Goal: Transaction & Acquisition: Purchase product/service

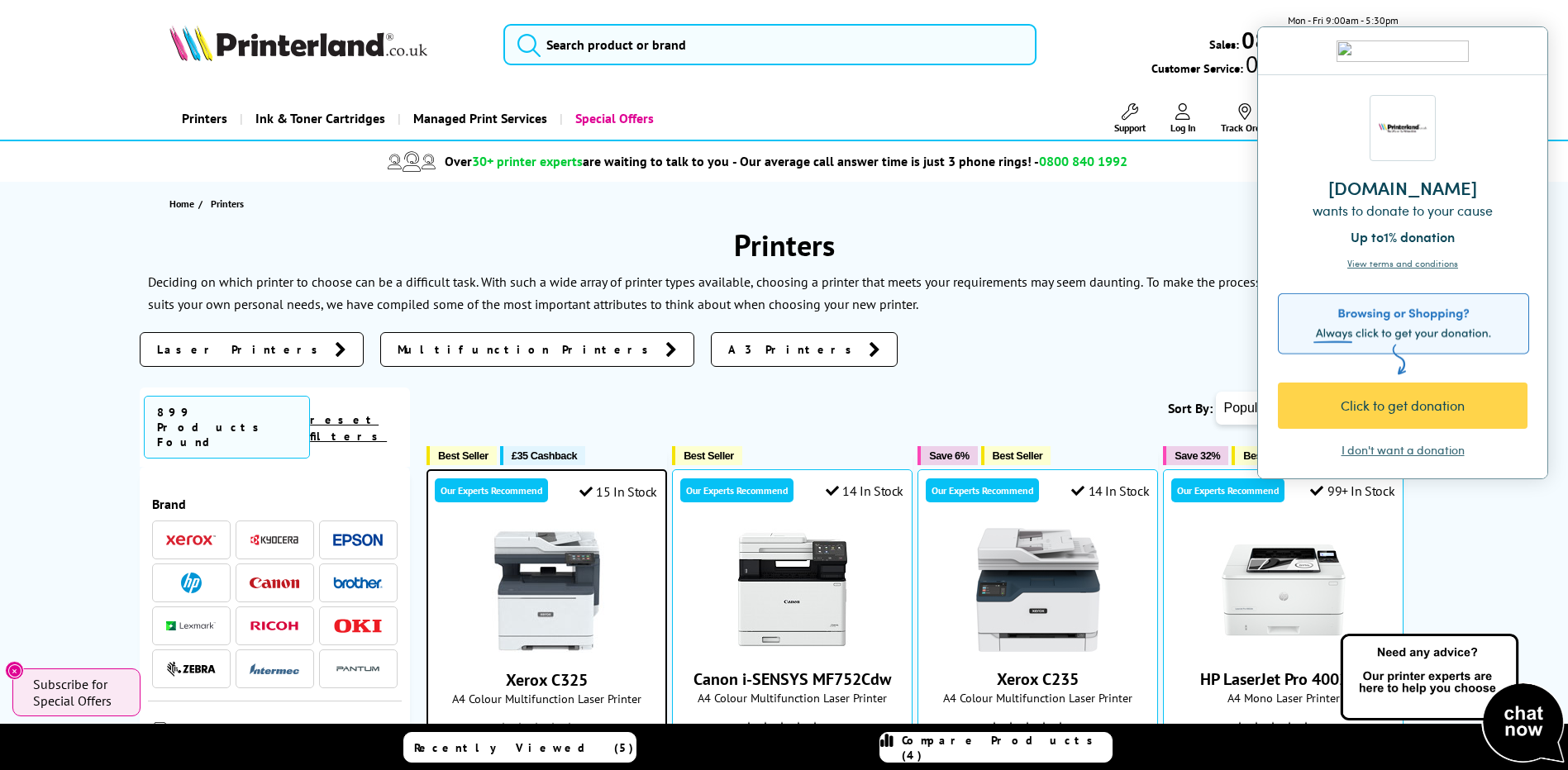
click at [195, 535] on img at bounding box center [191, 541] width 50 height 12
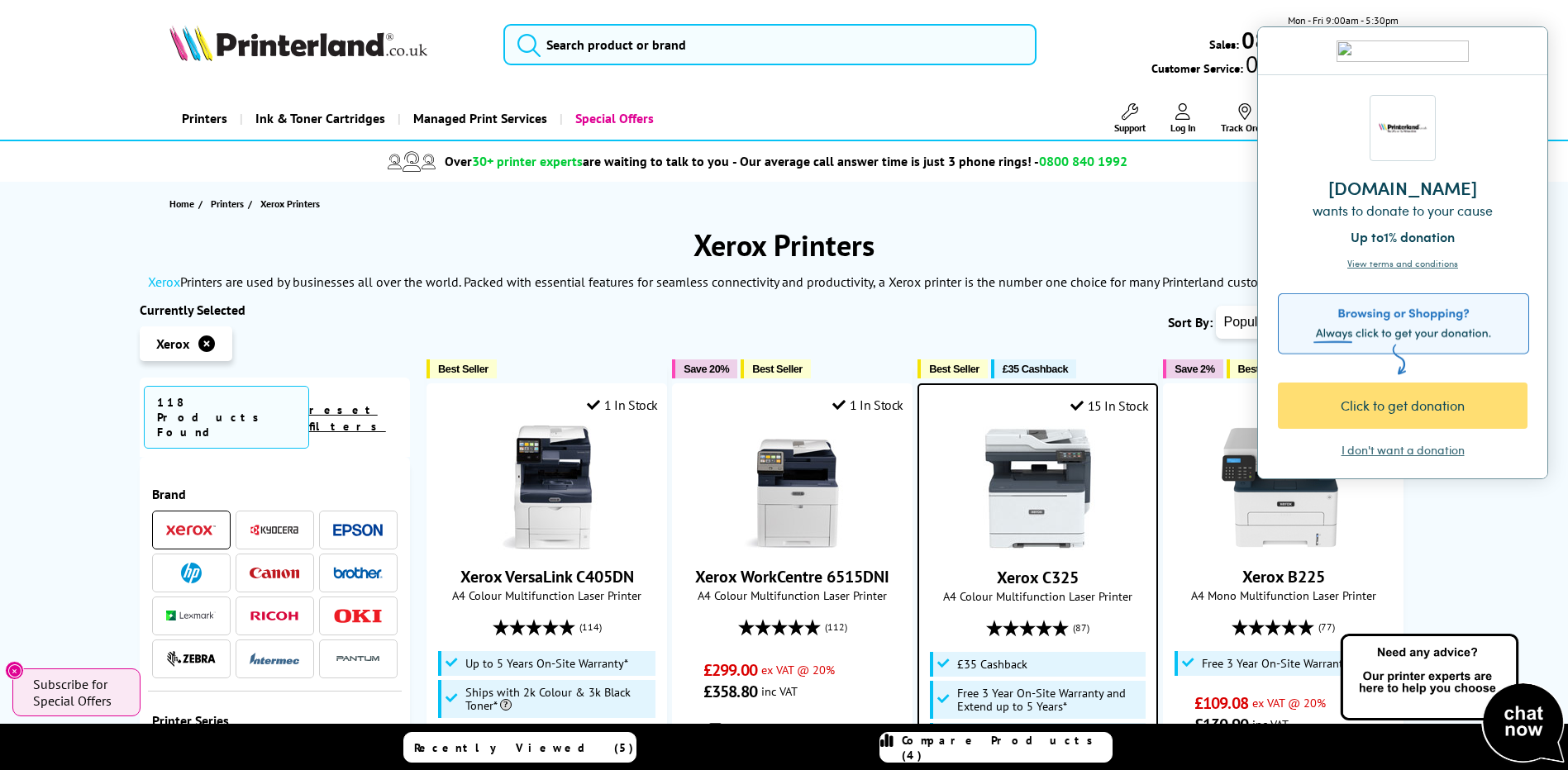
click at [1394, 418] on div "Click to get donation" at bounding box center [1405, 406] width 250 height 46
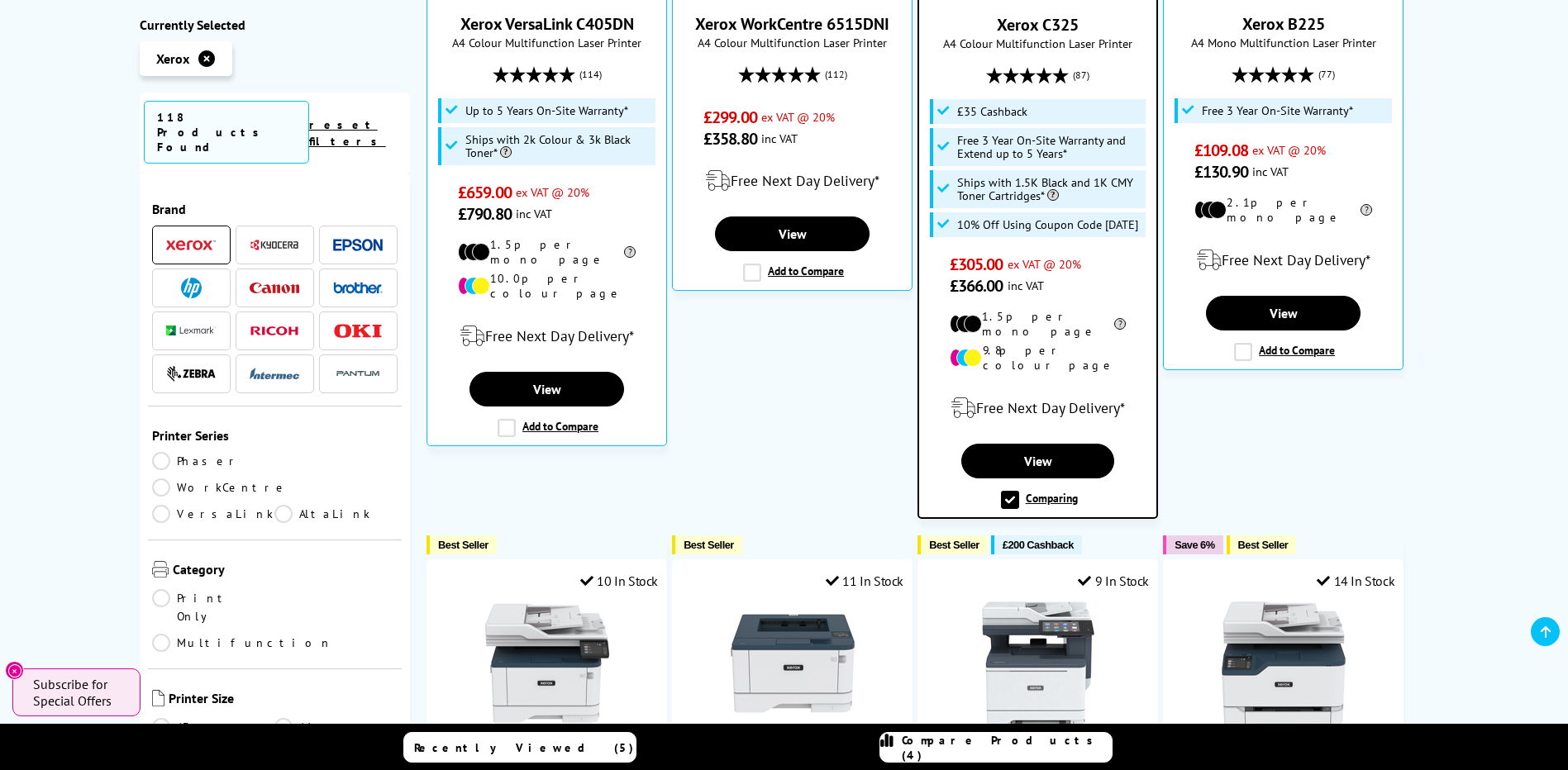
scroll to position [579, 0]
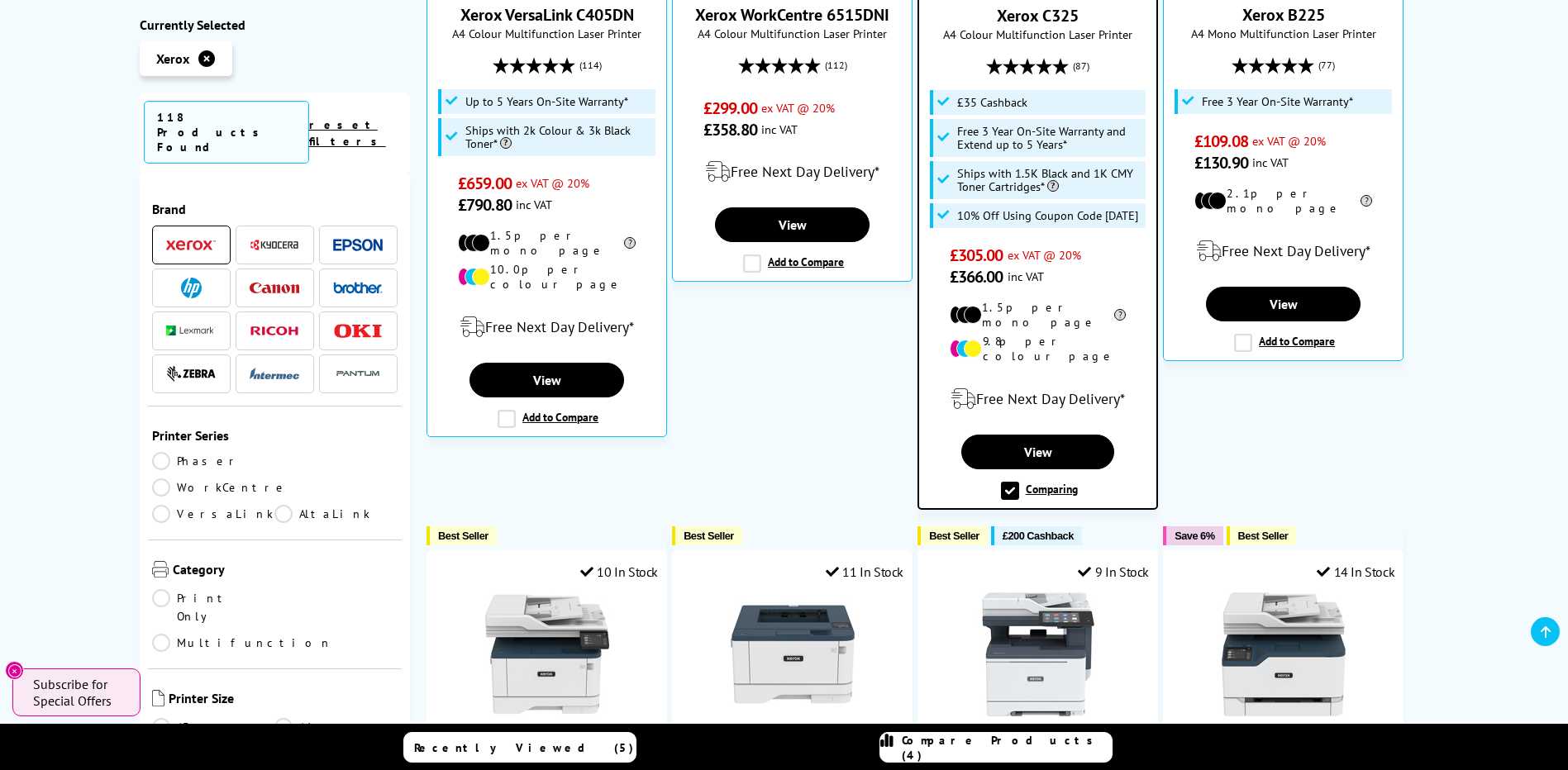
click at [290, 634] on link "Multifunction" at bounding box center [242, 643] width 180 height 18
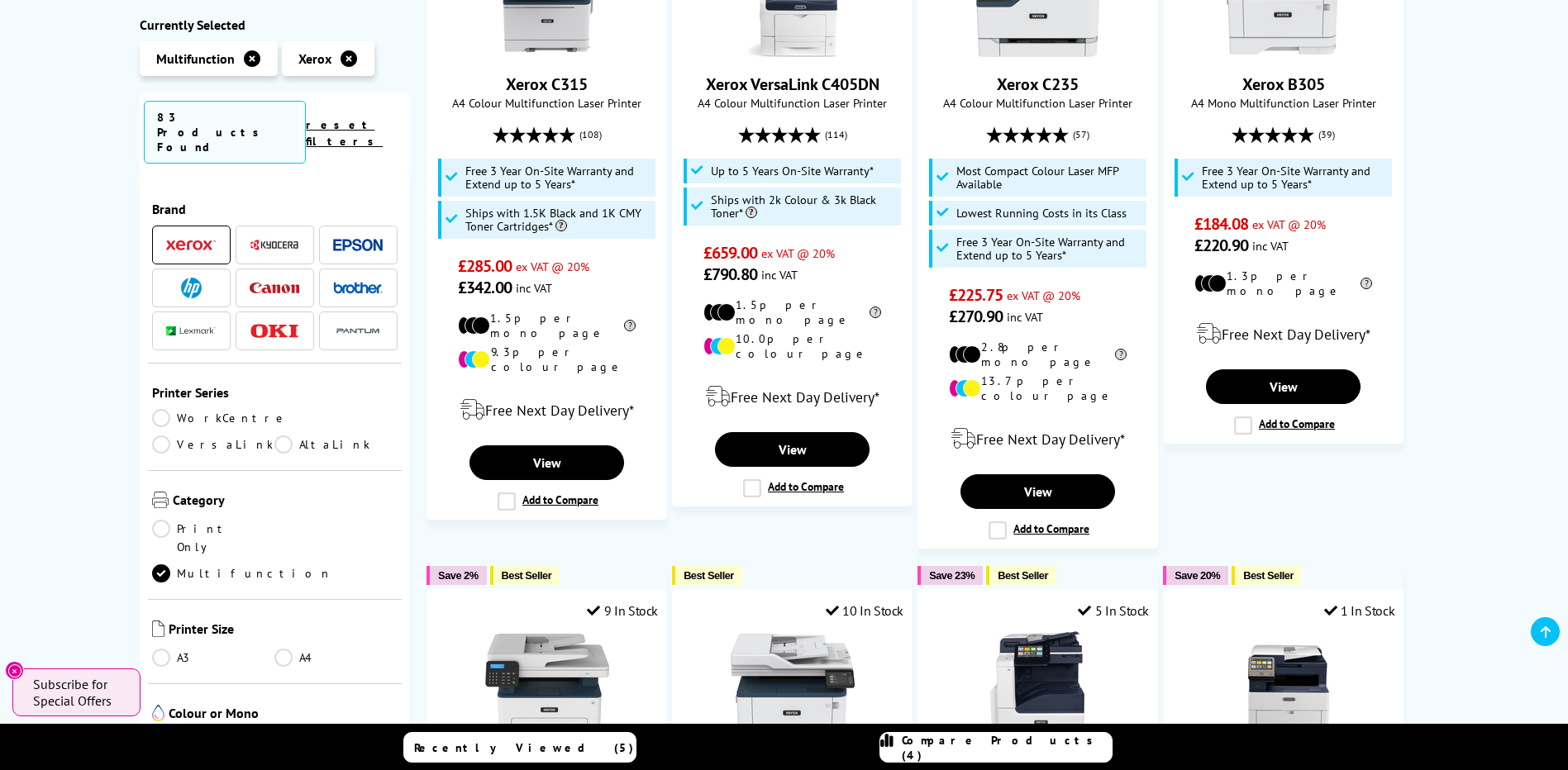
scroll to position [83, 0]
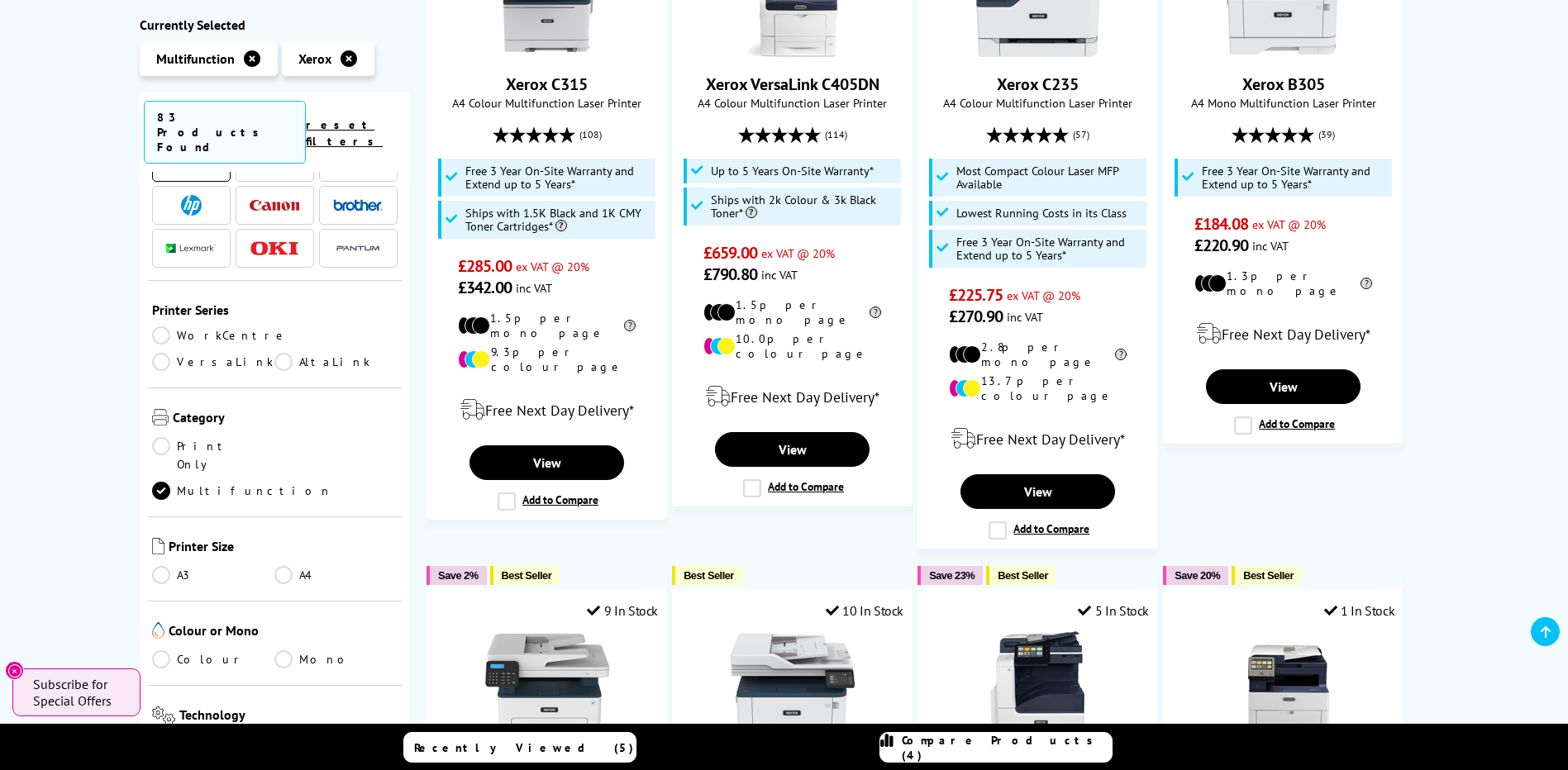
click at [164, 566] on link "A3" at bounding box center [214, 574] width 123 height 18
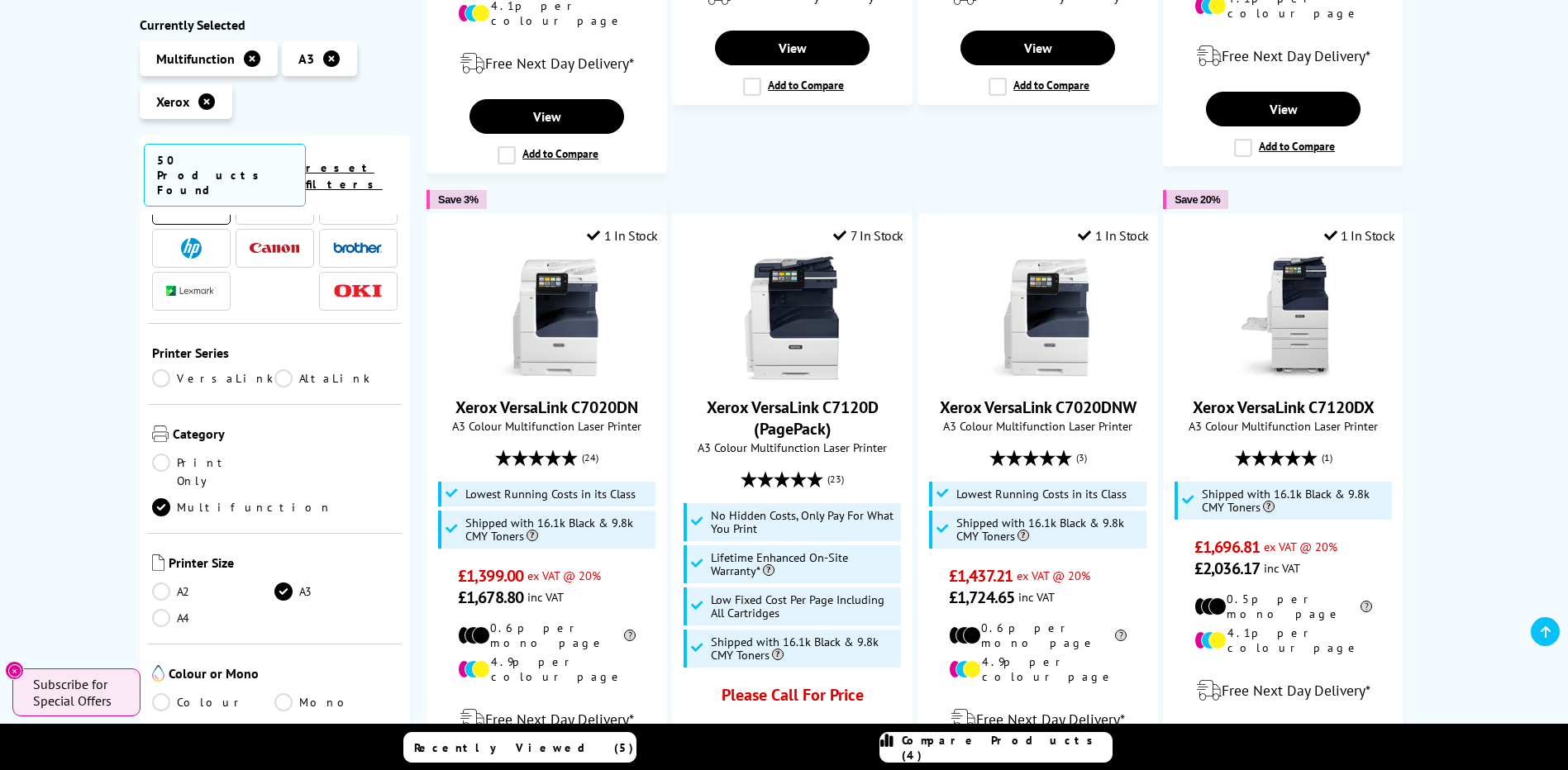
scroll to position [826, 0]
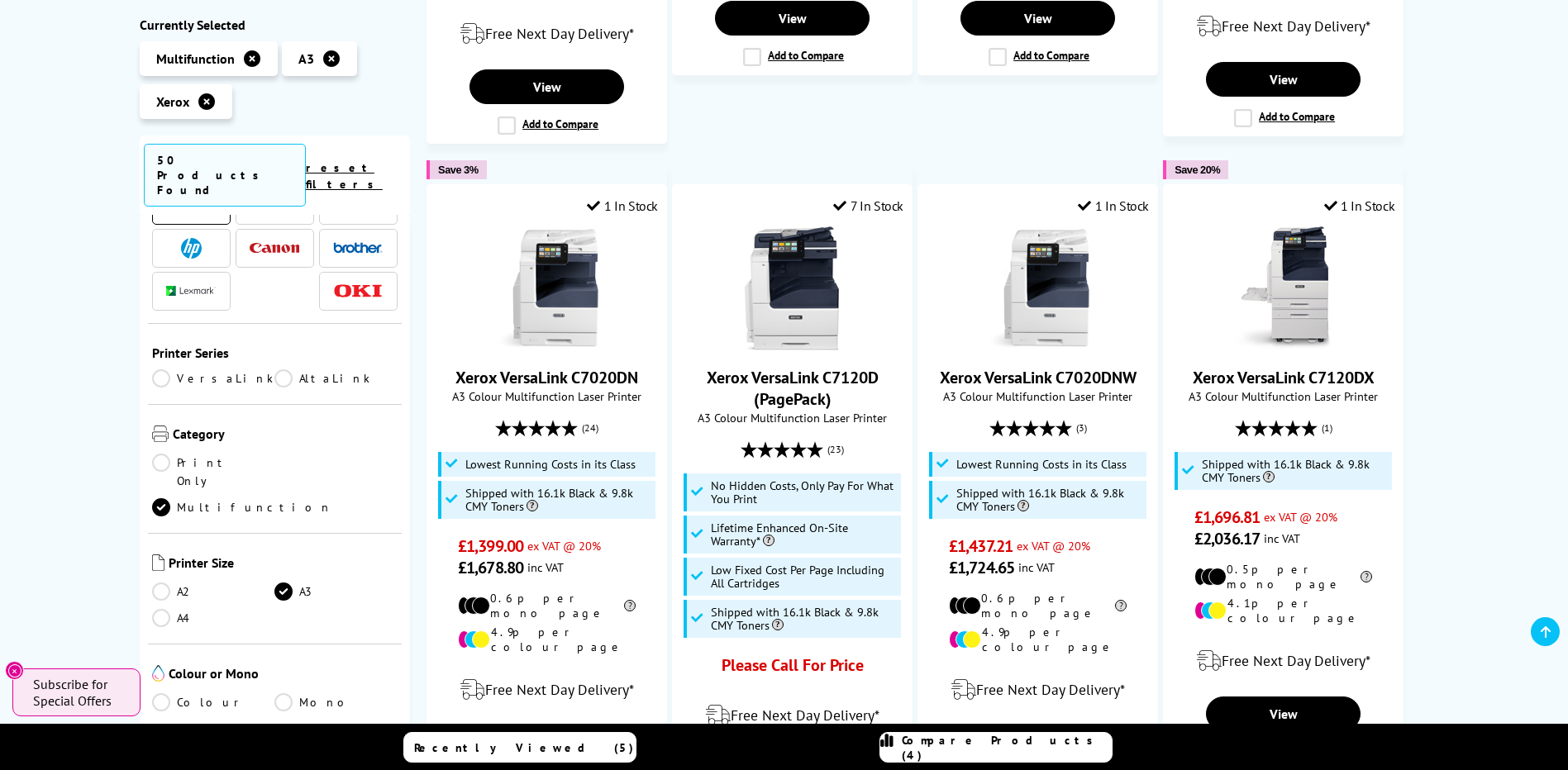
click at [165, 693] on link "Colour" at bounding box center [214, 702] width 123 height 18
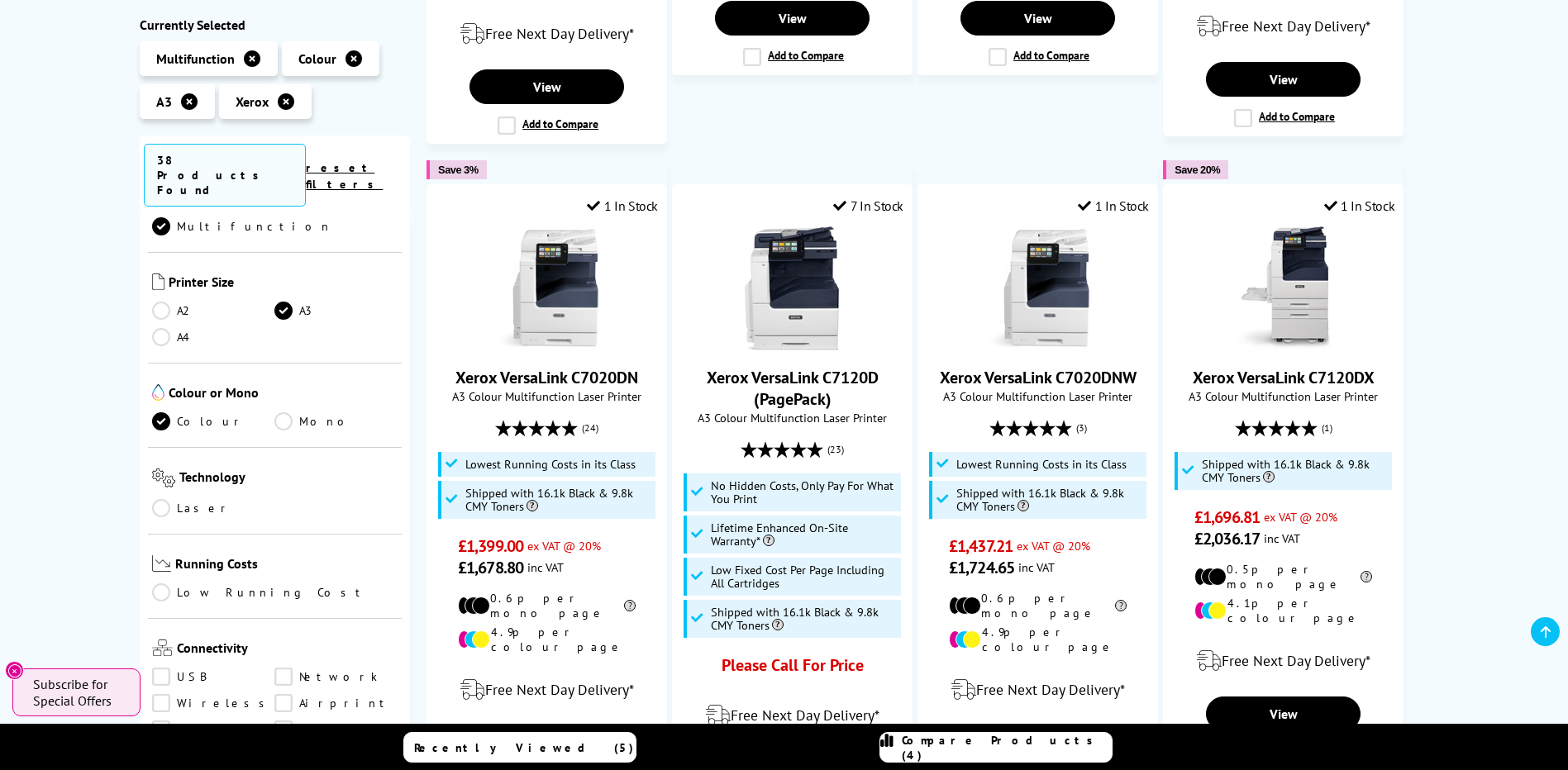
scroll to position [414, 0]
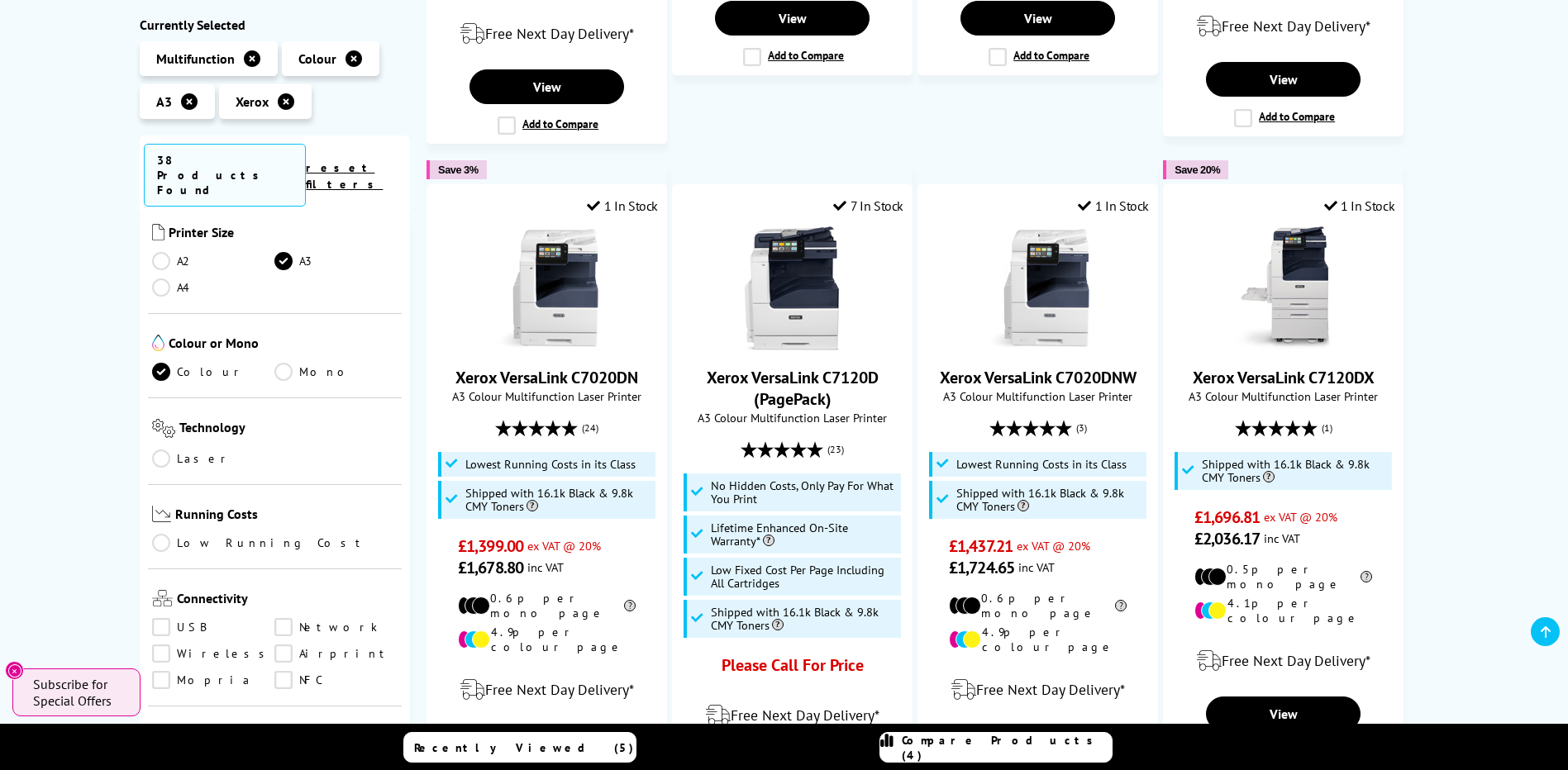
click at [158, 535] on link "Low Running Cost" at bounding box center [275, 544] width 246 height 18
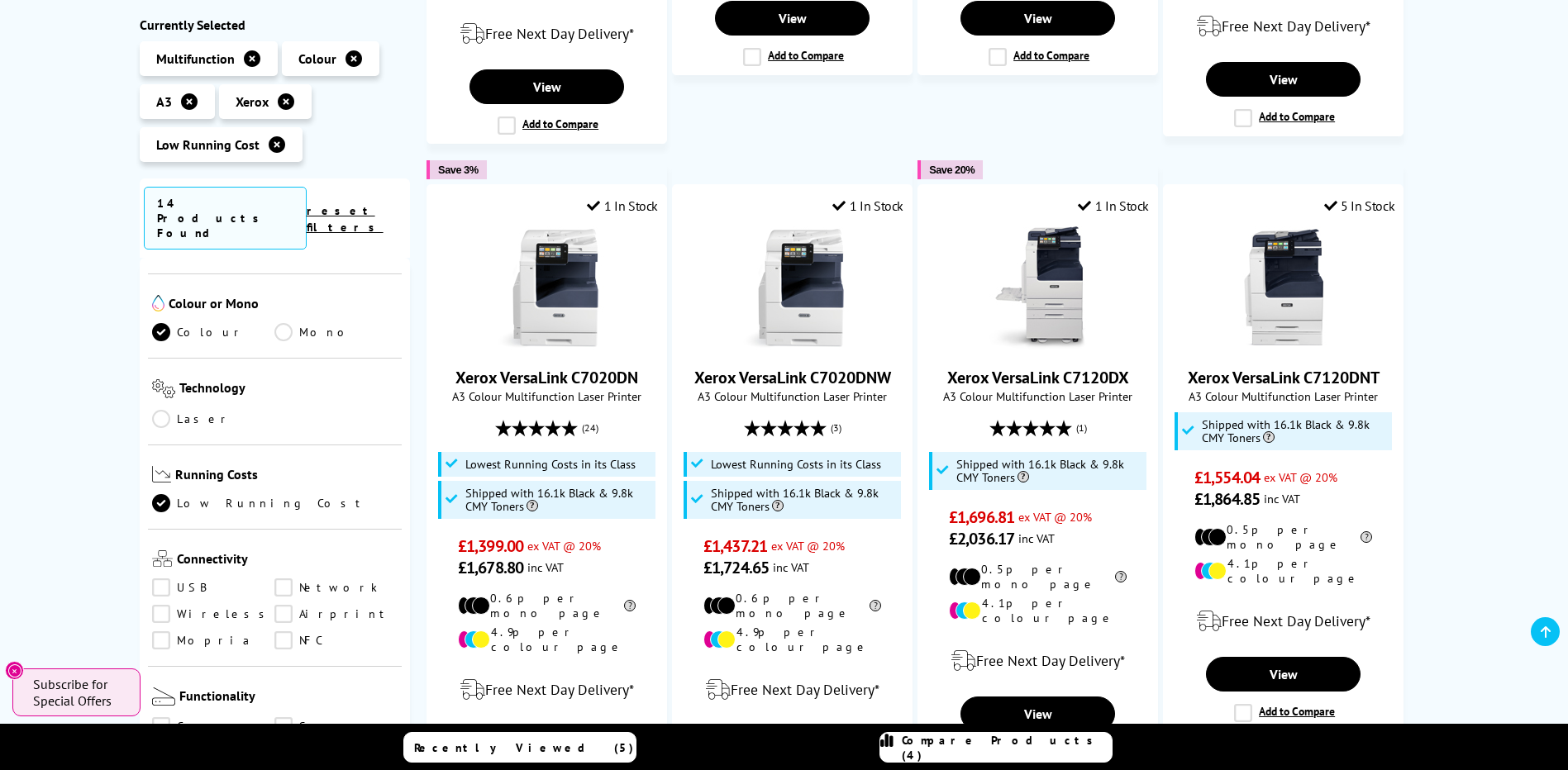
scroll to position [579, 0]
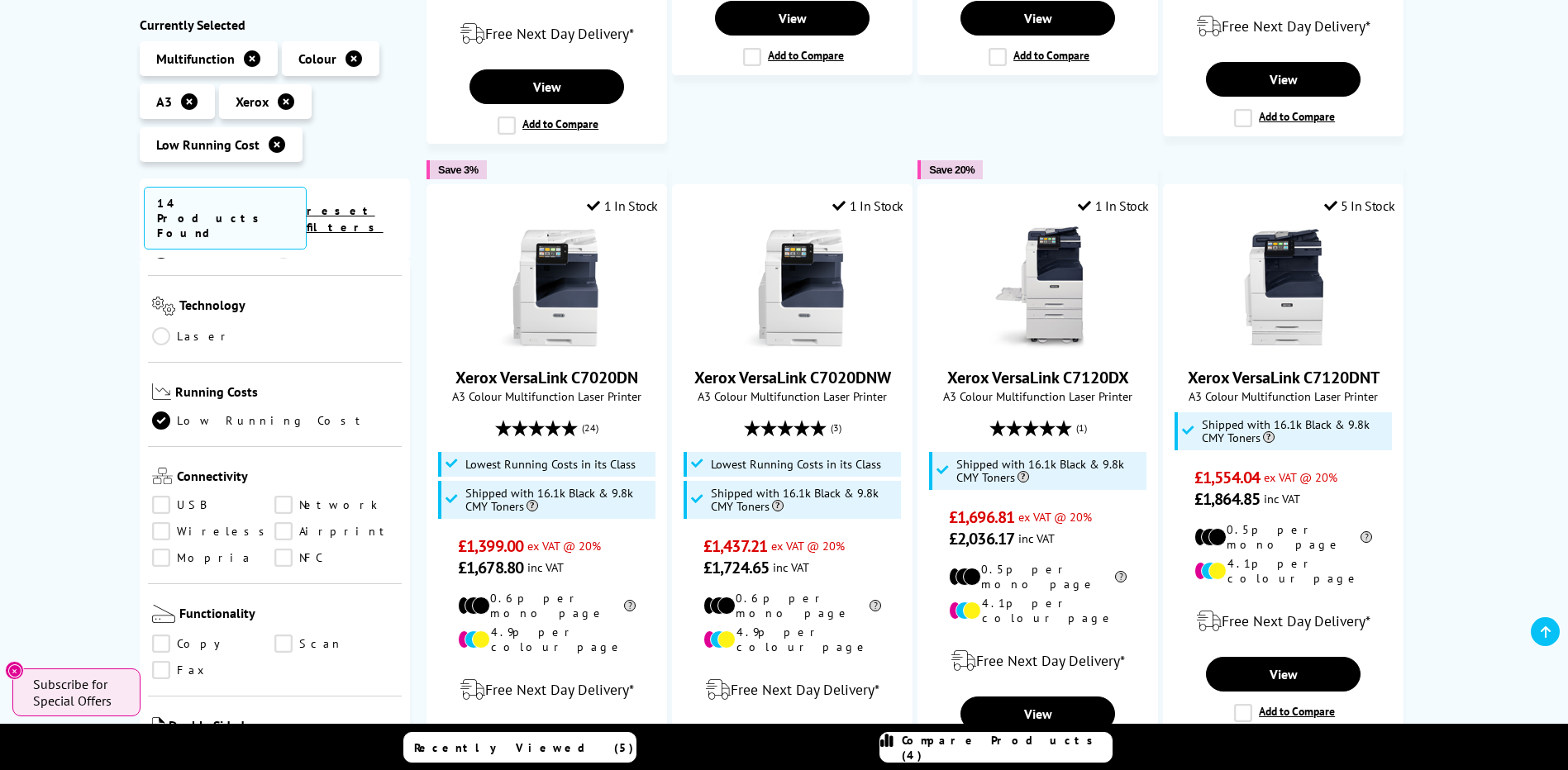
click at [166, 523] on link "Wireless" at bounding box center [214, 532] width 123 height 18
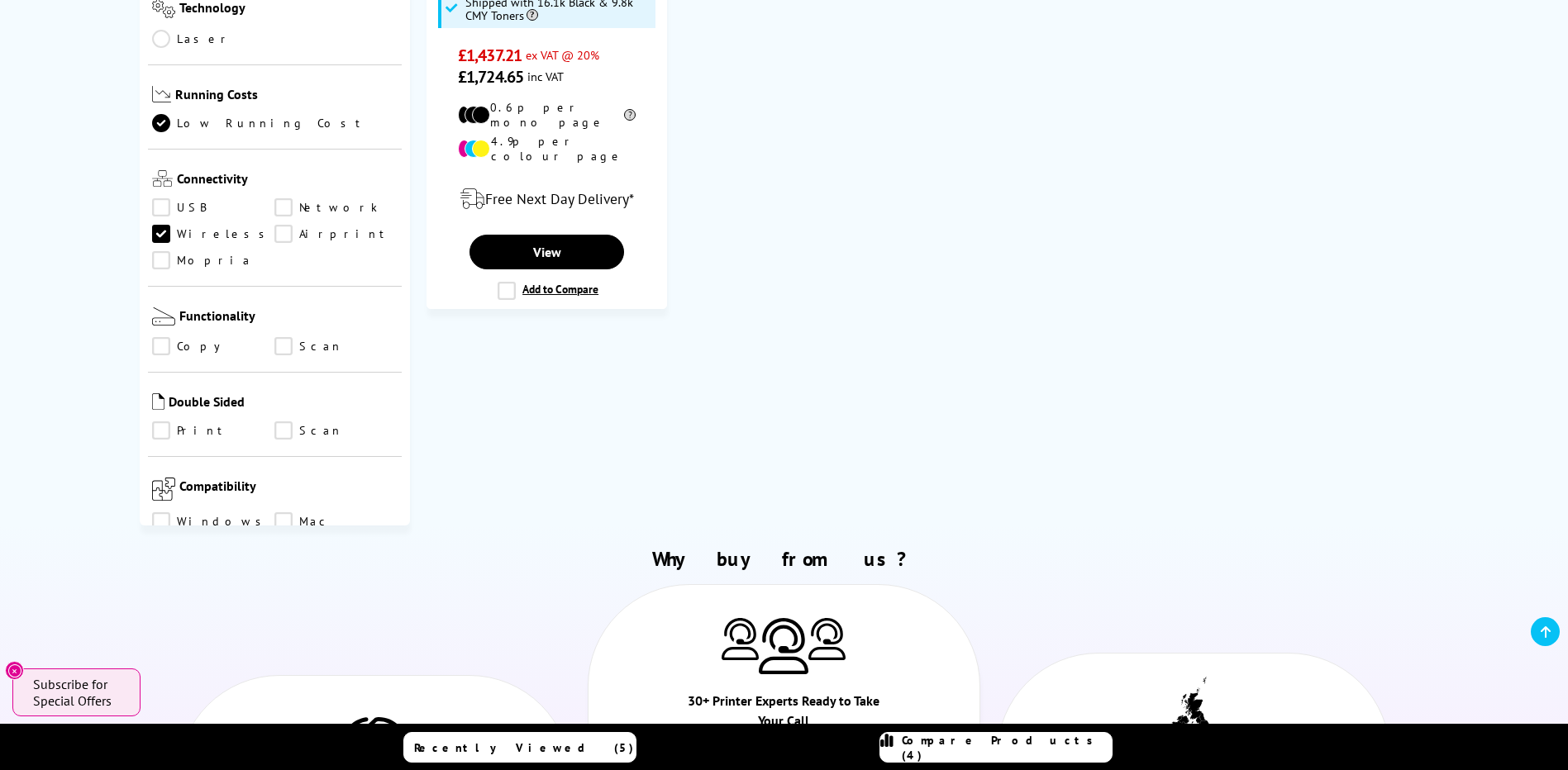
scroll to position [496, 0]
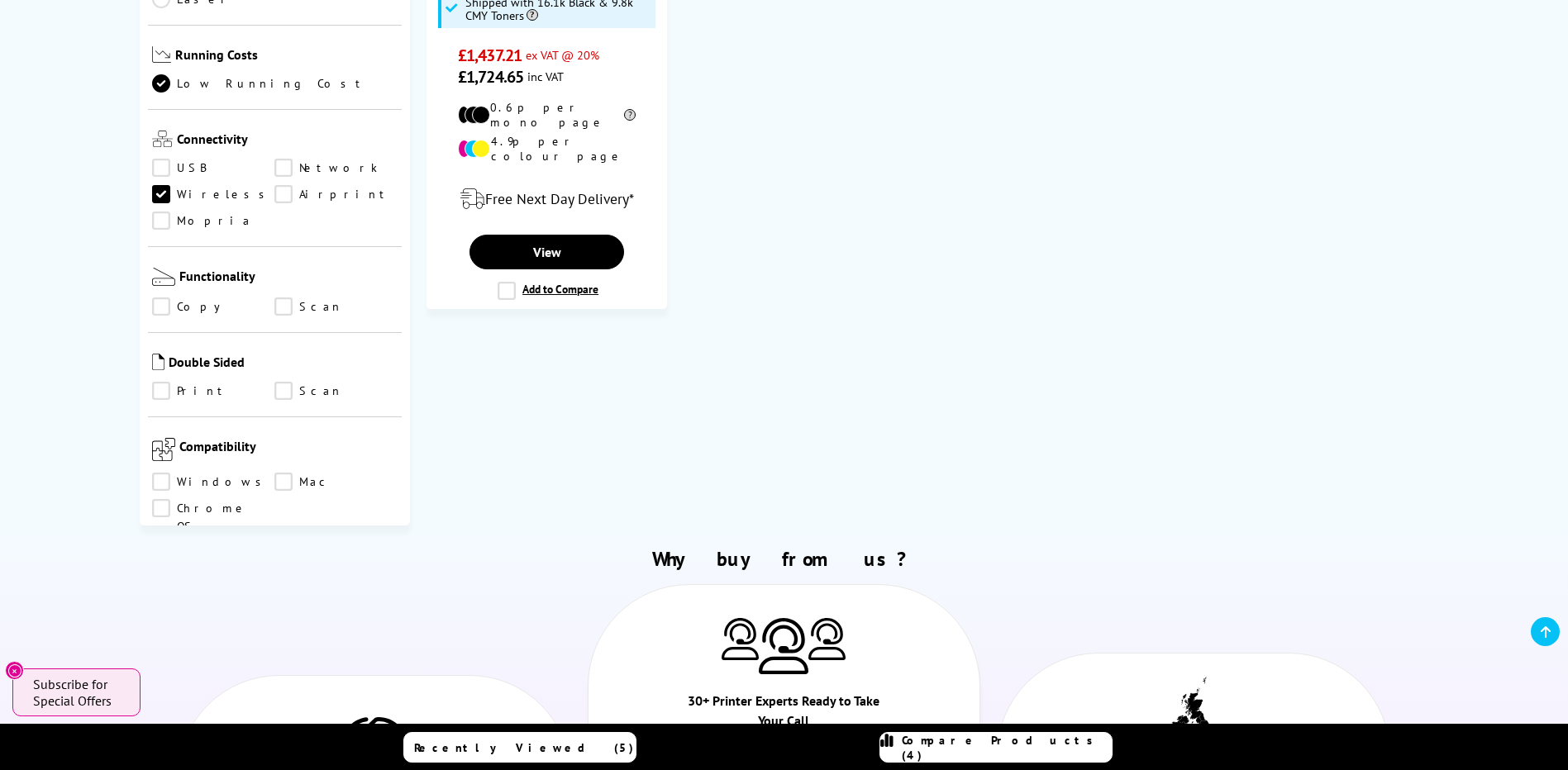
click at [290, 159] on link "Network" at bounding box center [336, 168] width 123 height 18
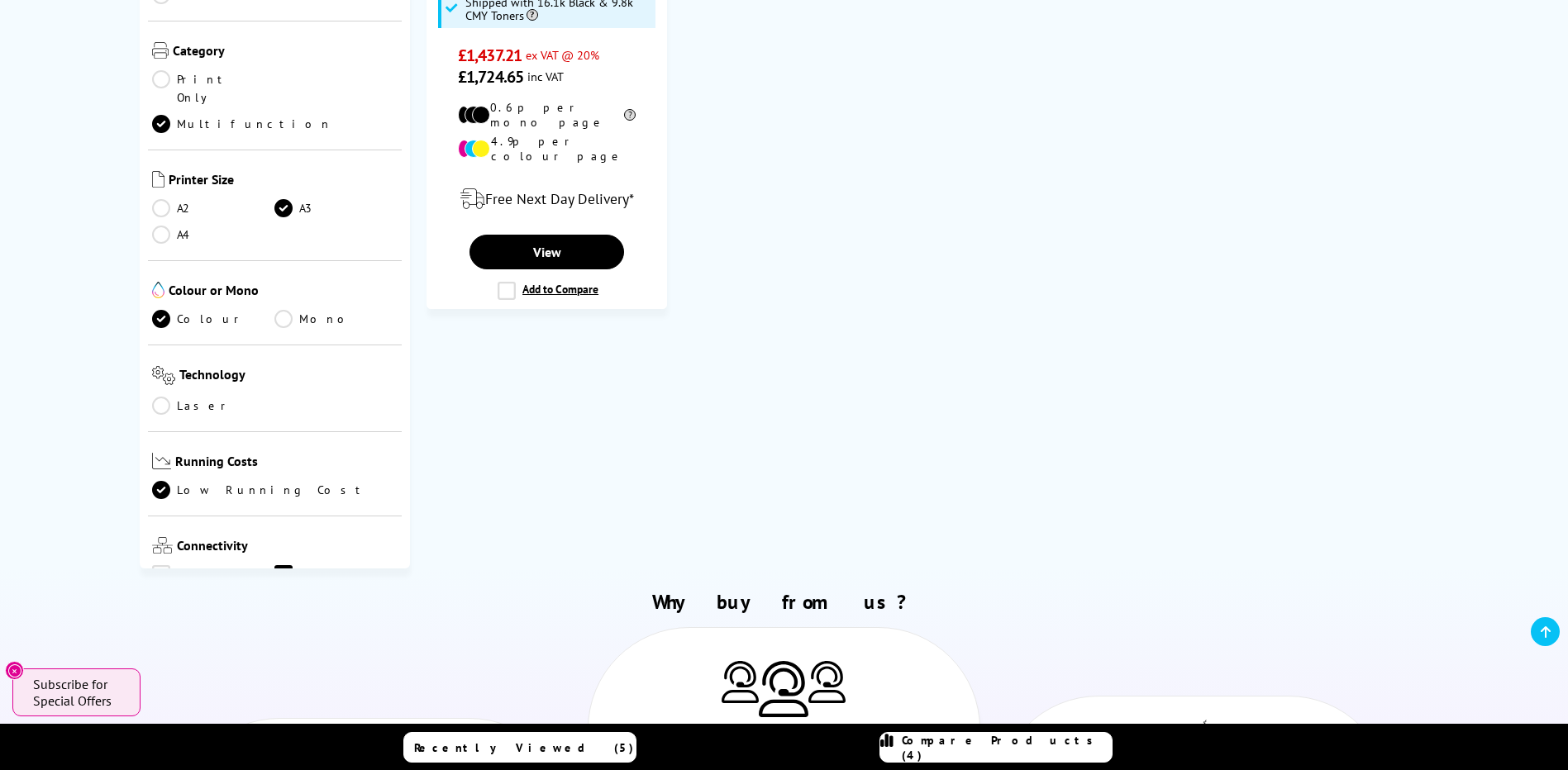
scroll to position [165, 0]
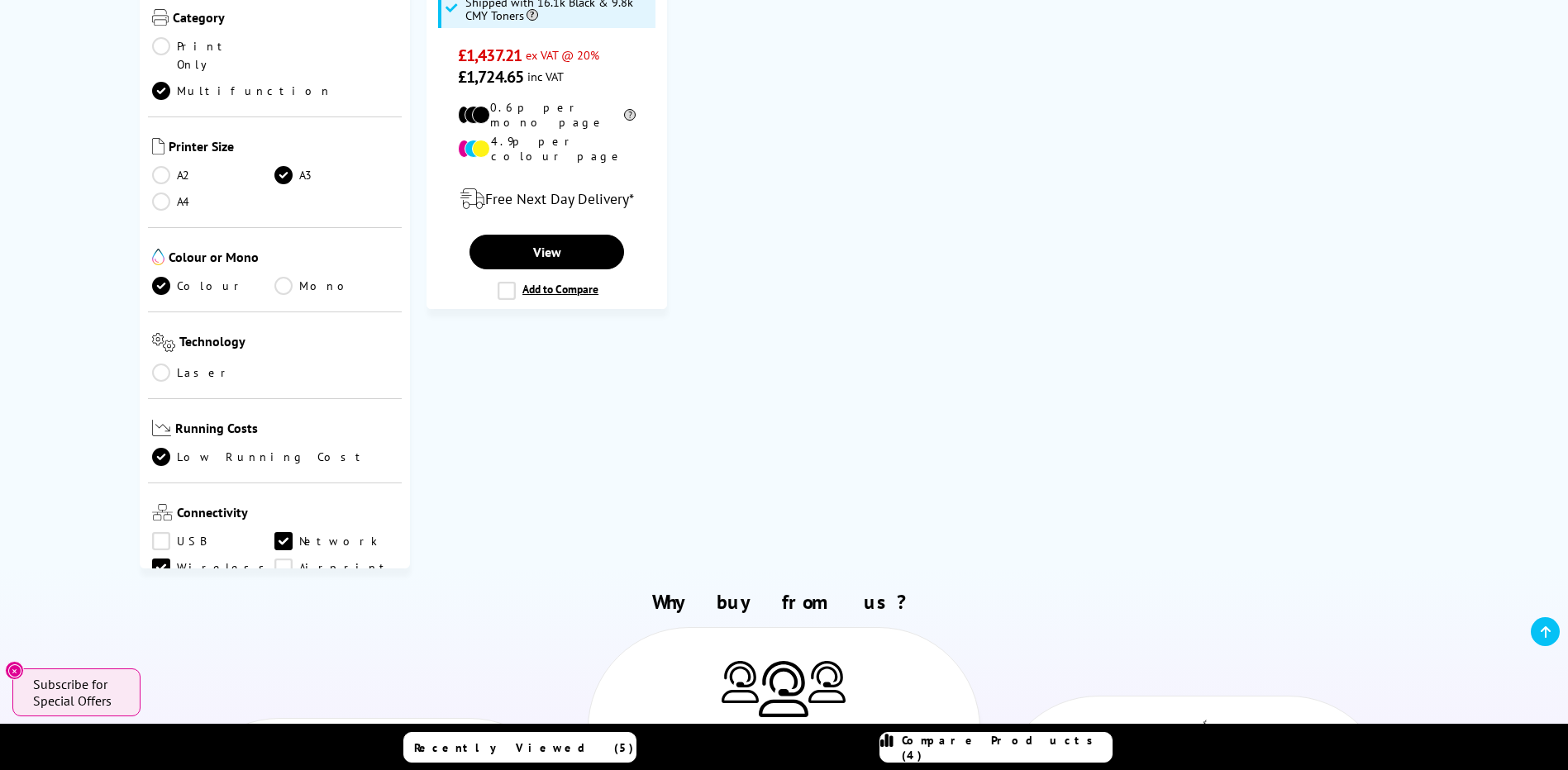
click at [163, 559] on link "Wireless" at bounding box center [214, 567] width 123 height 18
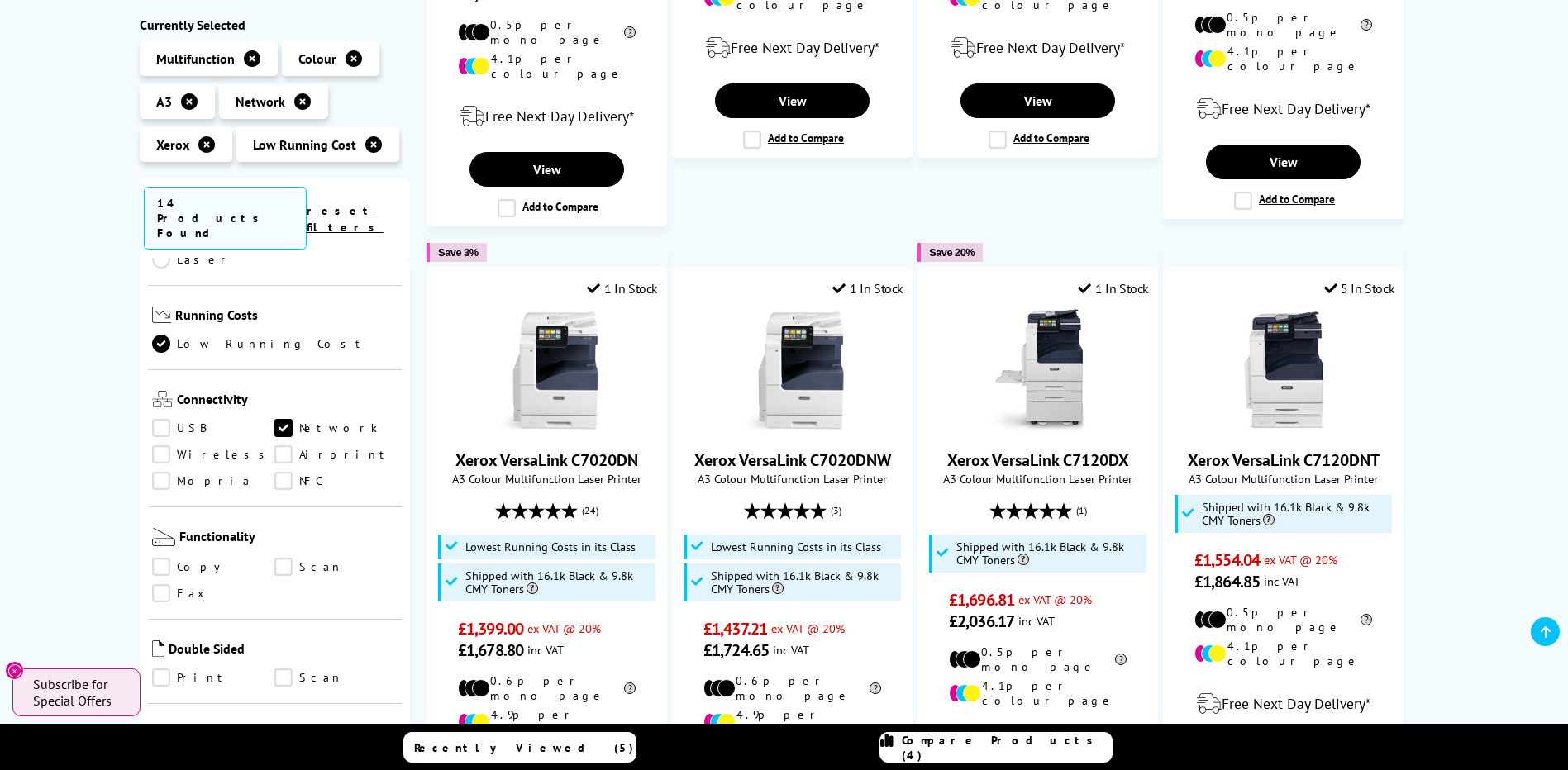
scroll to position [661, 0]
click at [163, 553] on link "Copy" at bounding box center [214, 561] width 123 height 18
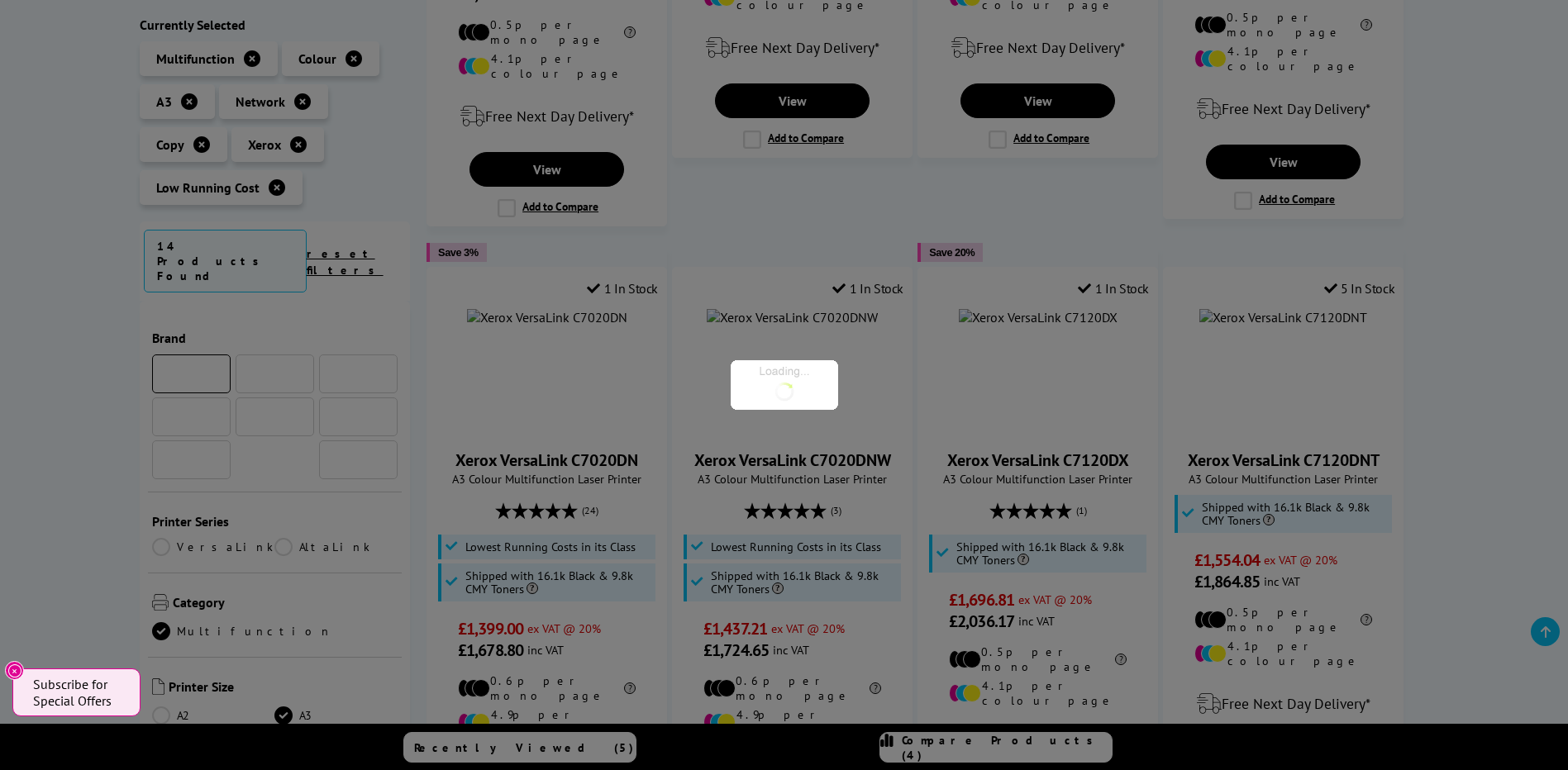
scroll to position [681, 0]
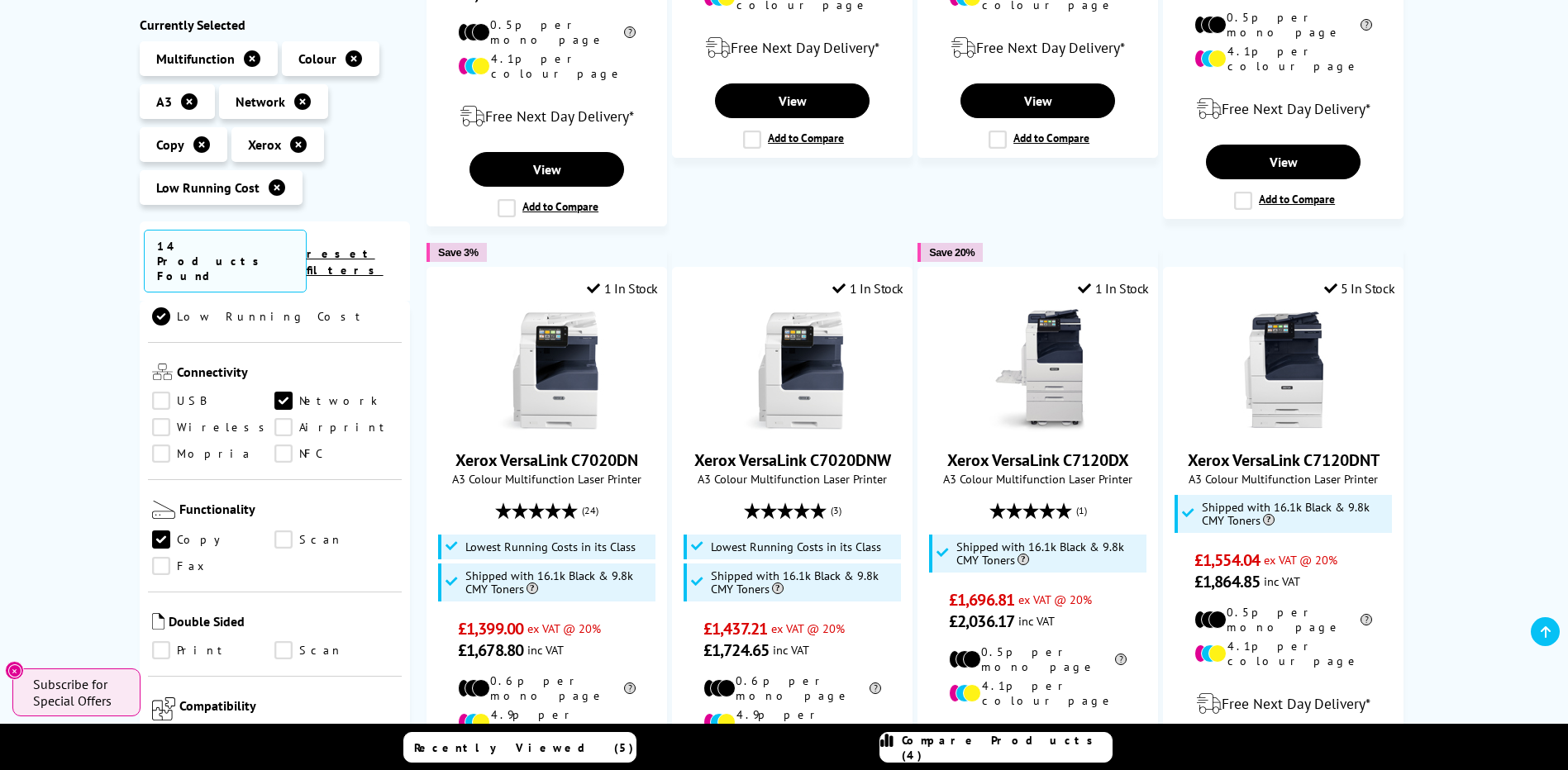
click at [275, 532] on link "Scan" at bounding box center [336, 540] width 123 height 18
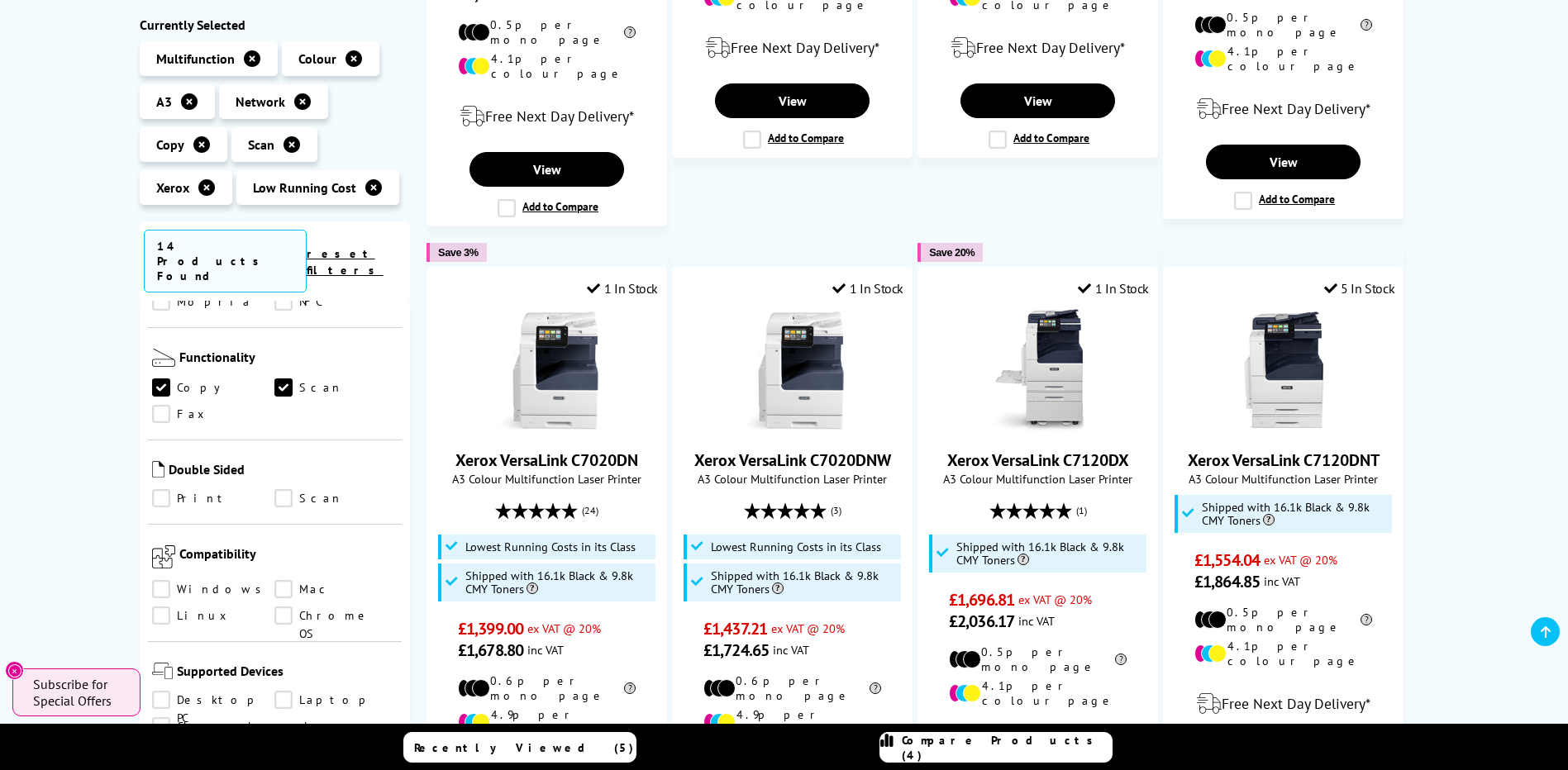
scroll to position [846, 0]
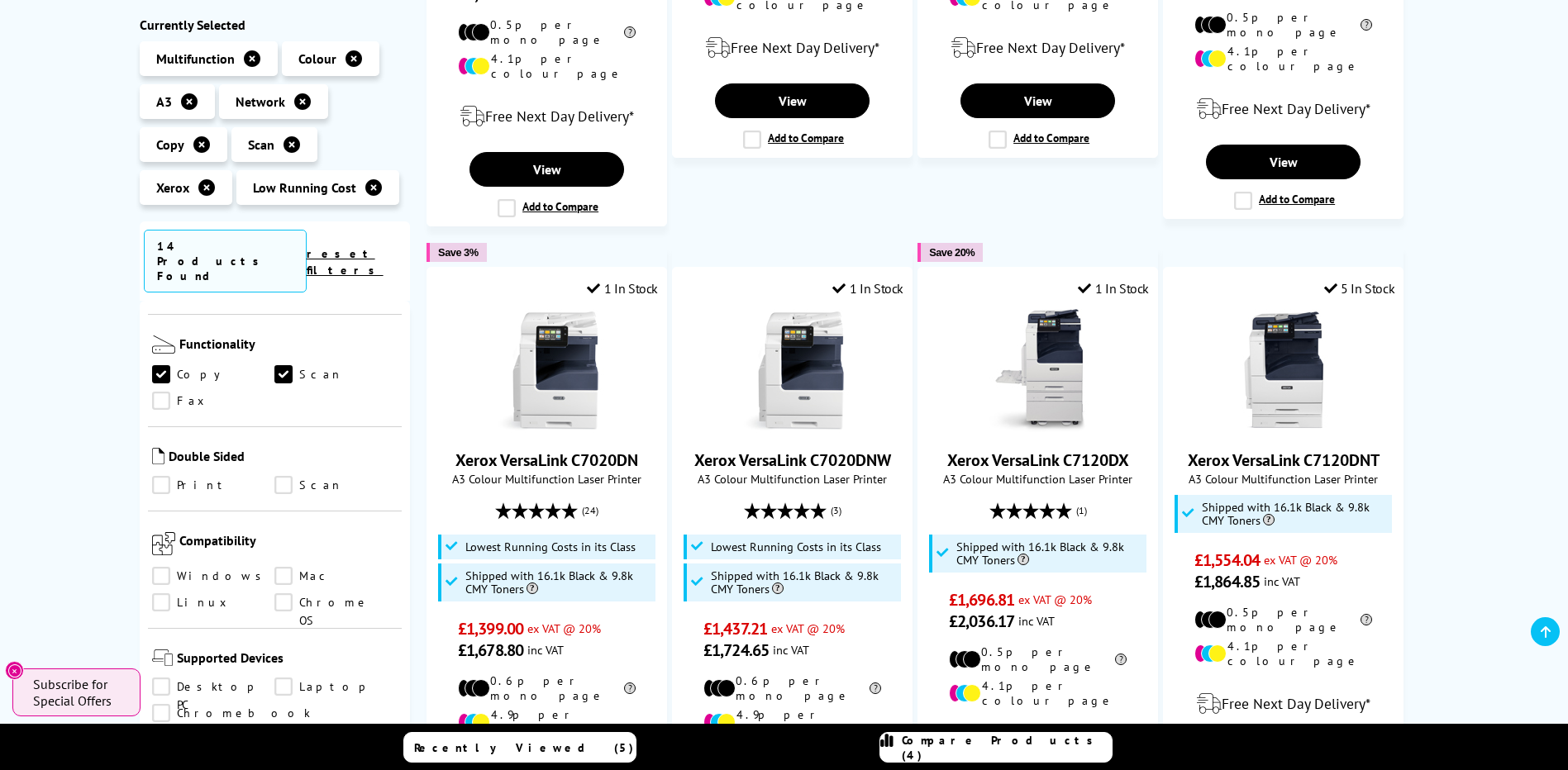
click at [167, 477] on link "Print" at bounding box center [214, 485] width 123 height 18
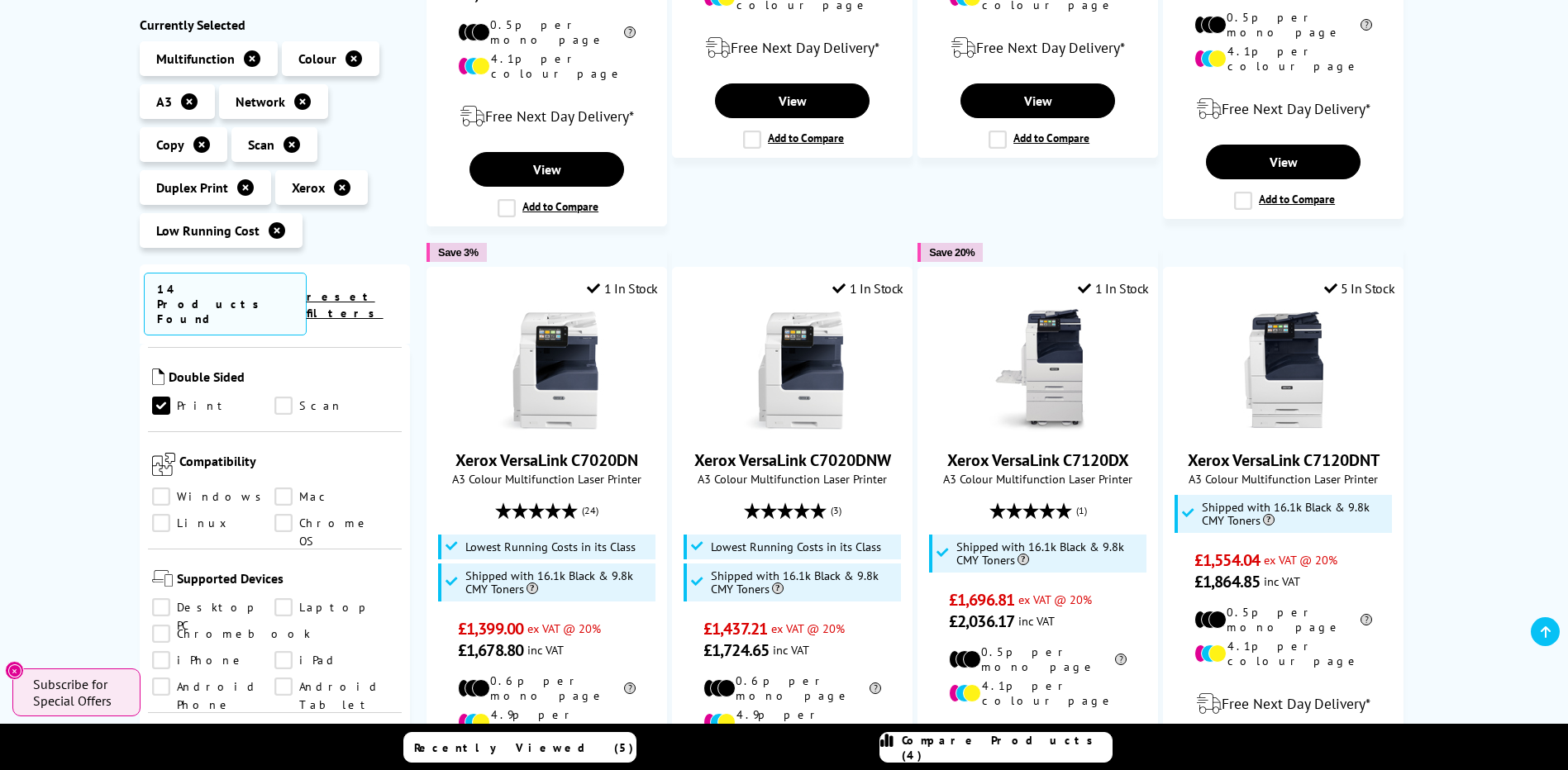
scroll to position [1012, 0]
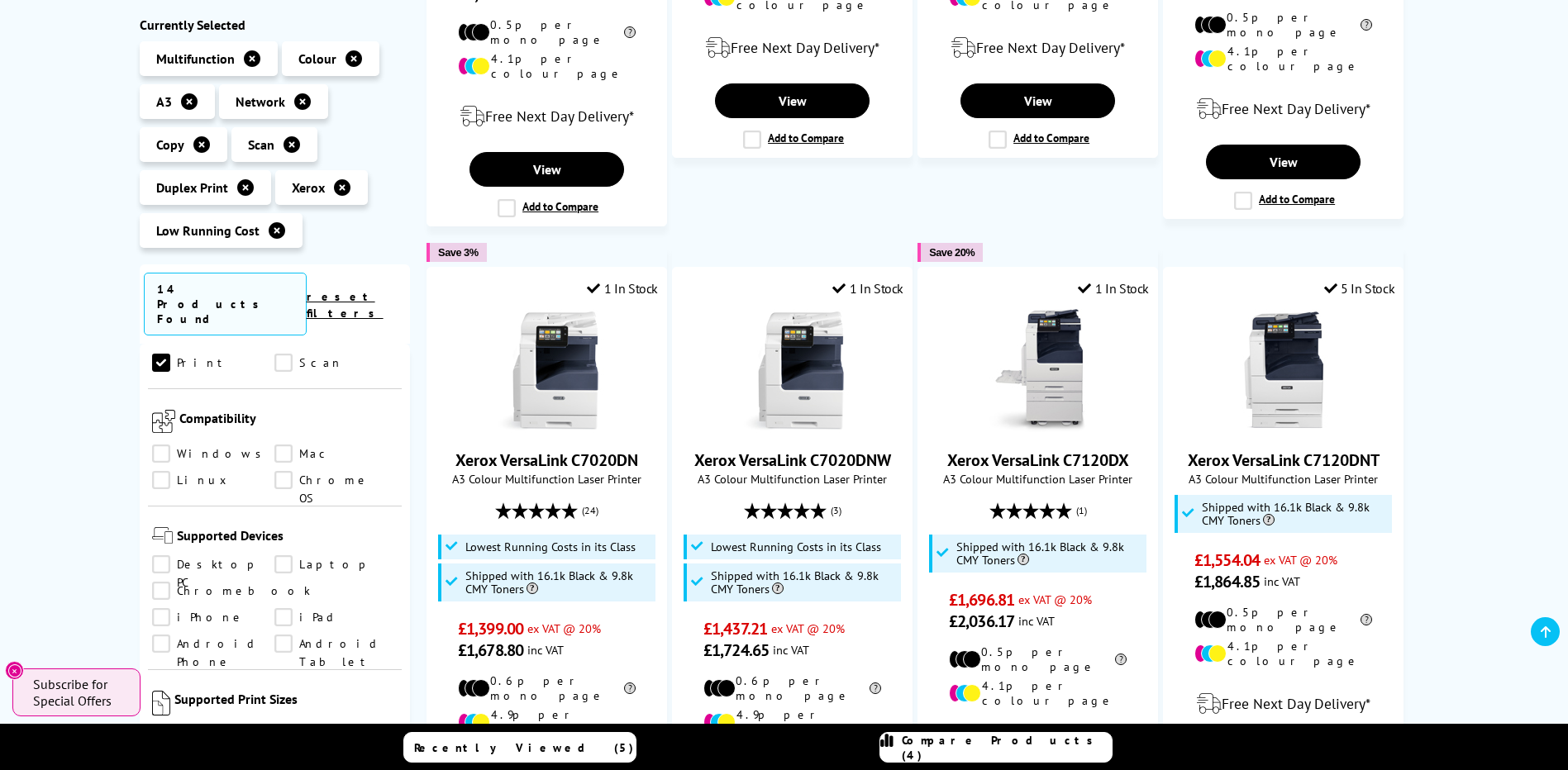
click at [157, 445] on link "Windows" at bounding box center [214, 454] width 123 height 18
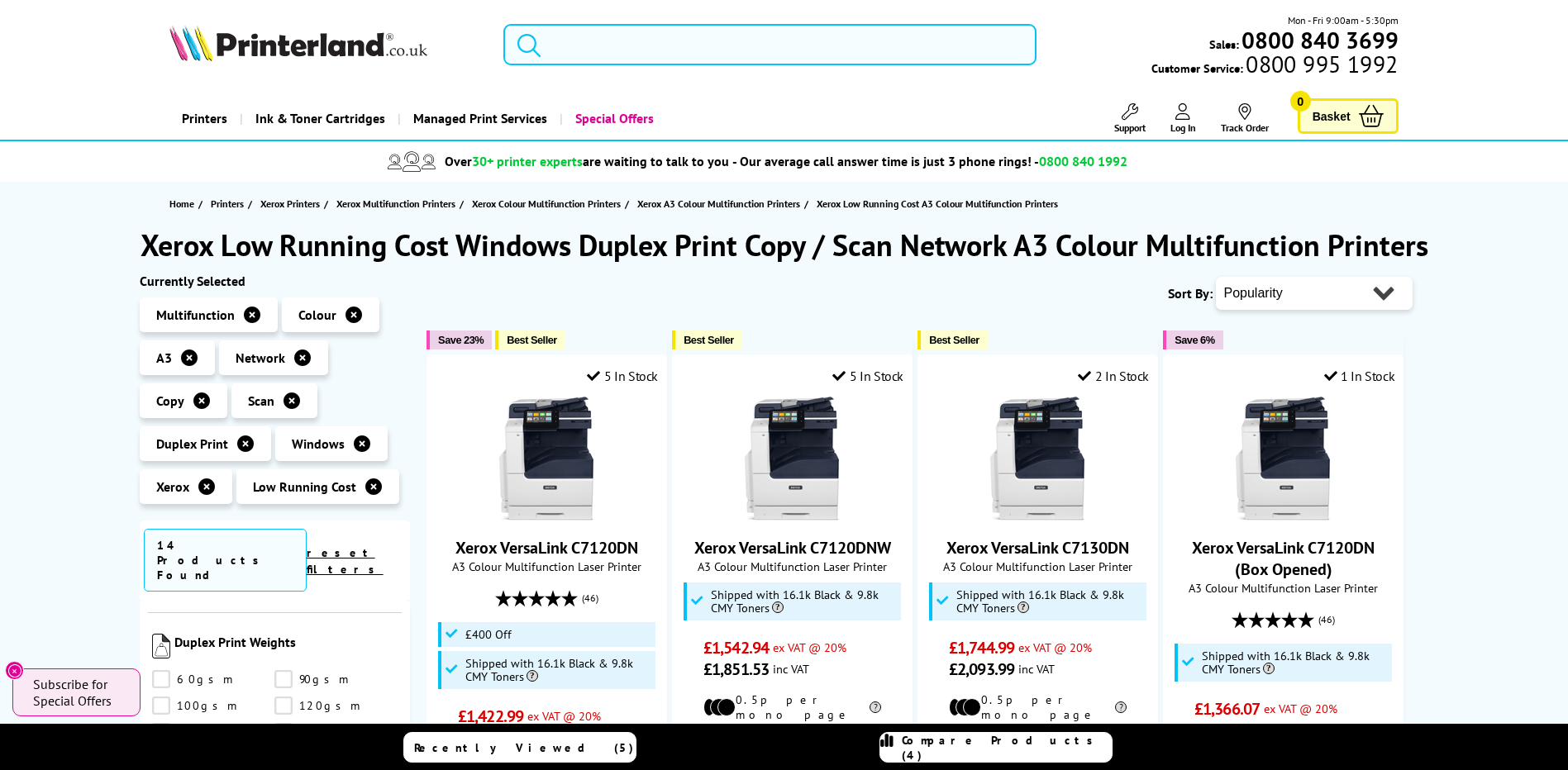
click at [1295, 295] on select "Popularity Rating Price - Low to High Price - High to Low Running Costs - Low t…" at bounding box center [1314, 293] width 197 height 33
select select "Price Ascending"
click at [1216, 277] on select "Popularity Rating Price - Low to High Price - High to Low Running Costs - Low t…" at bounding box center [1314, 293] width 197 height 33
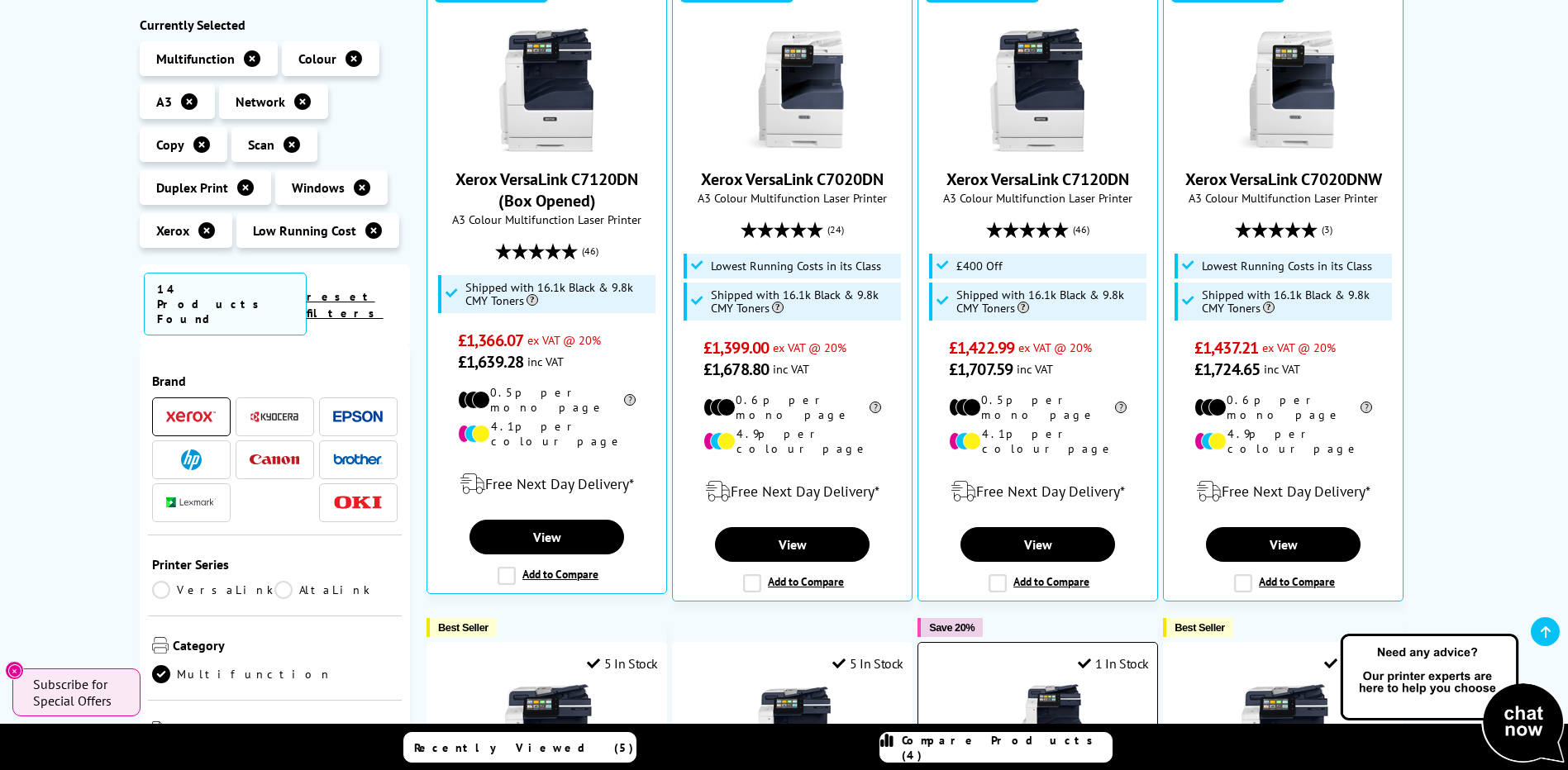
scroll to position [248, 0]
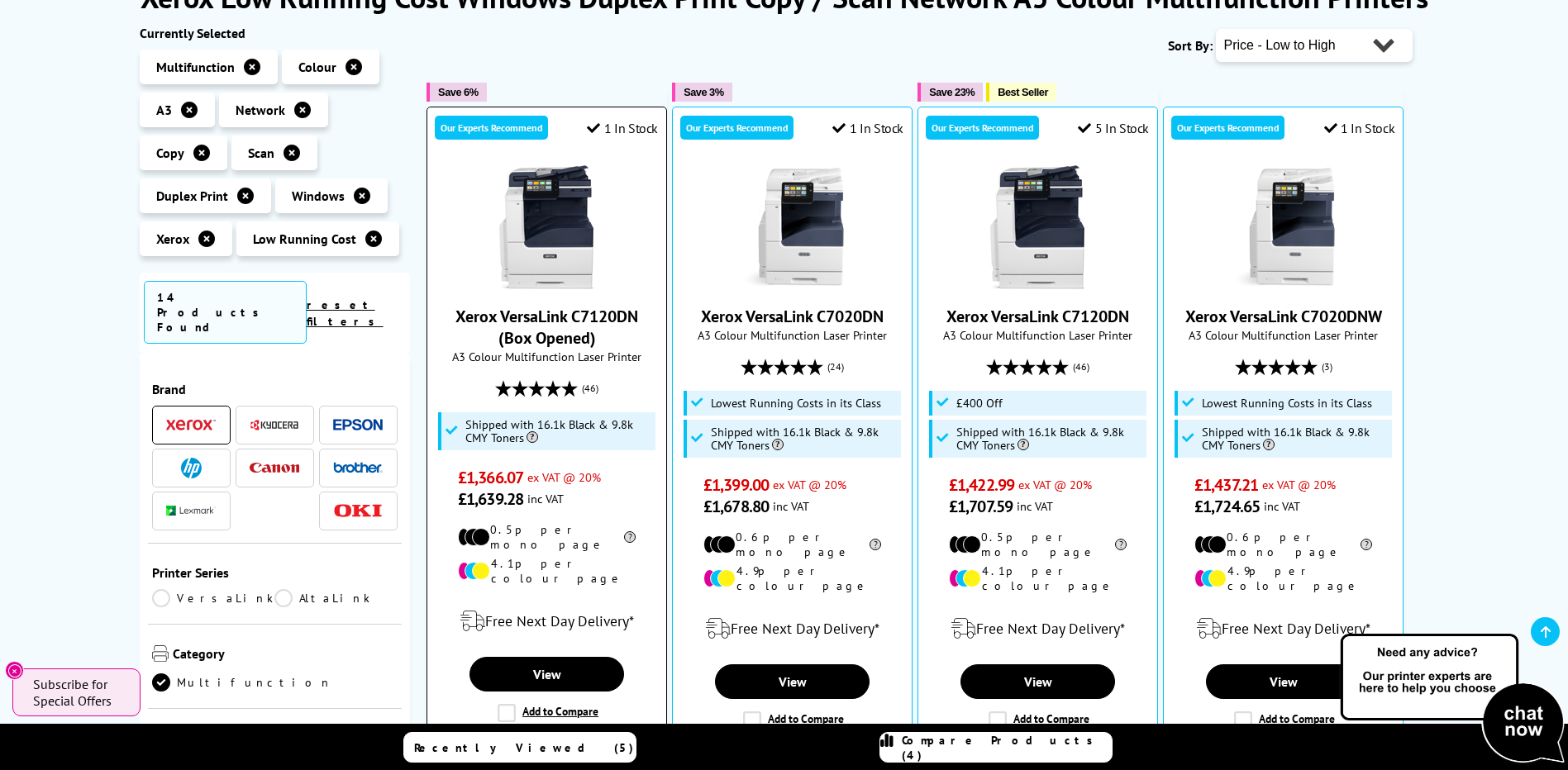
click at [615, 315] on link "Xerox VersaLink C7120DN (Box Opened)" at bounding box center [547, 327] width 183 height 43
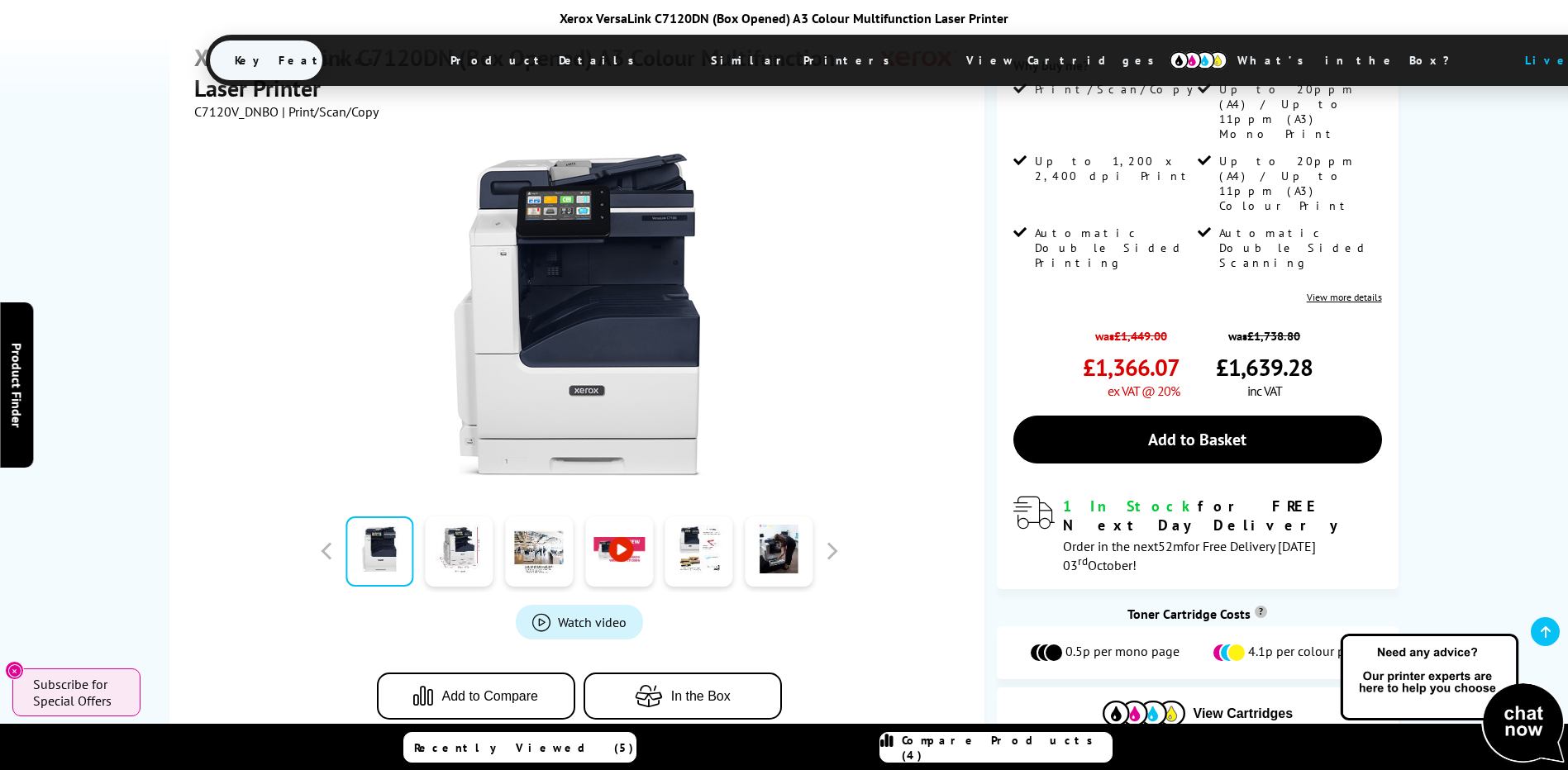
scroll to position [331, 0]
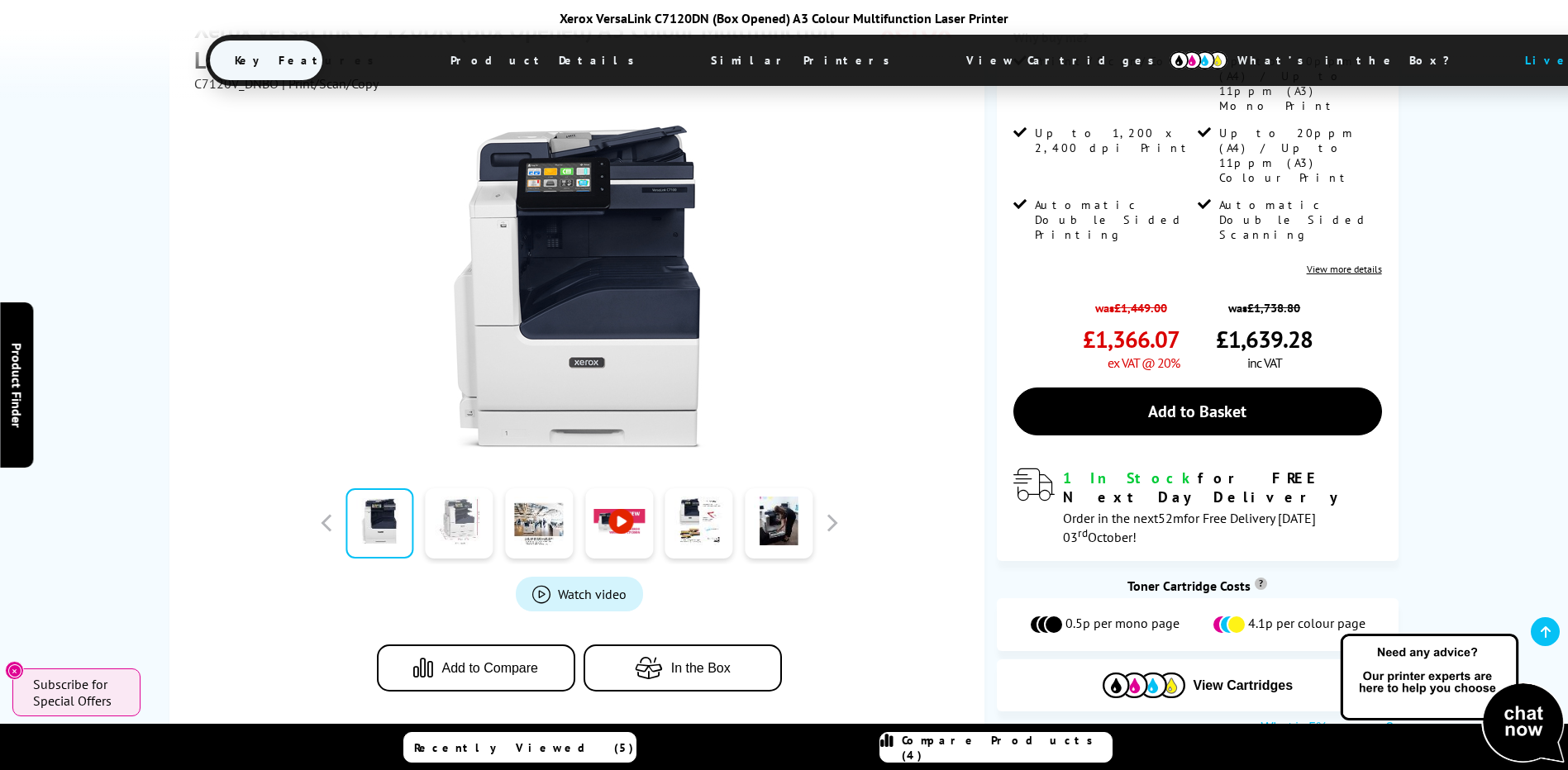
click at [444, 517] on link at bounding box center [459, 524] width 68 height 70
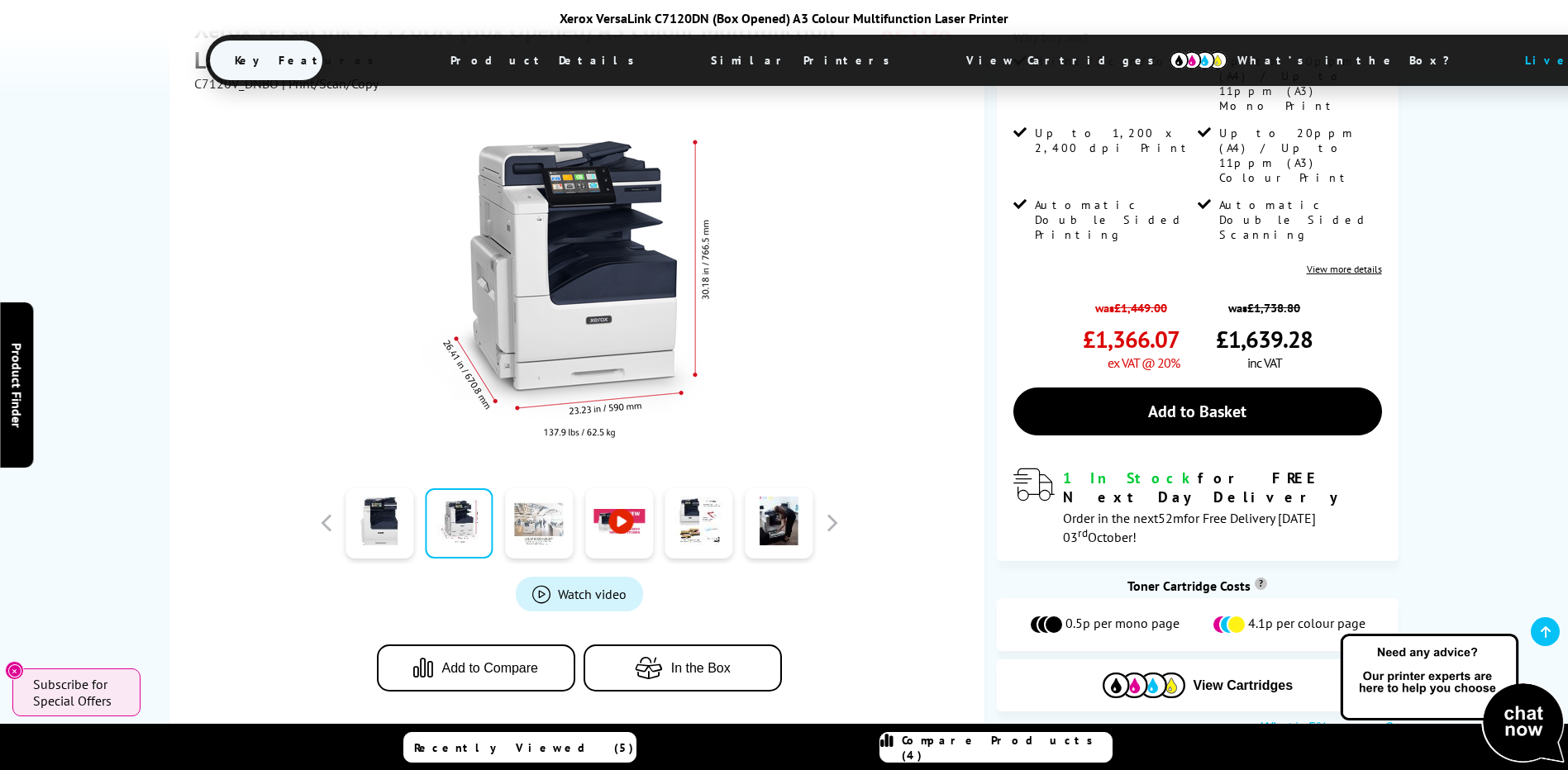
click at [516, 527] on link at bounding box center [538, 524] width 68 height 70
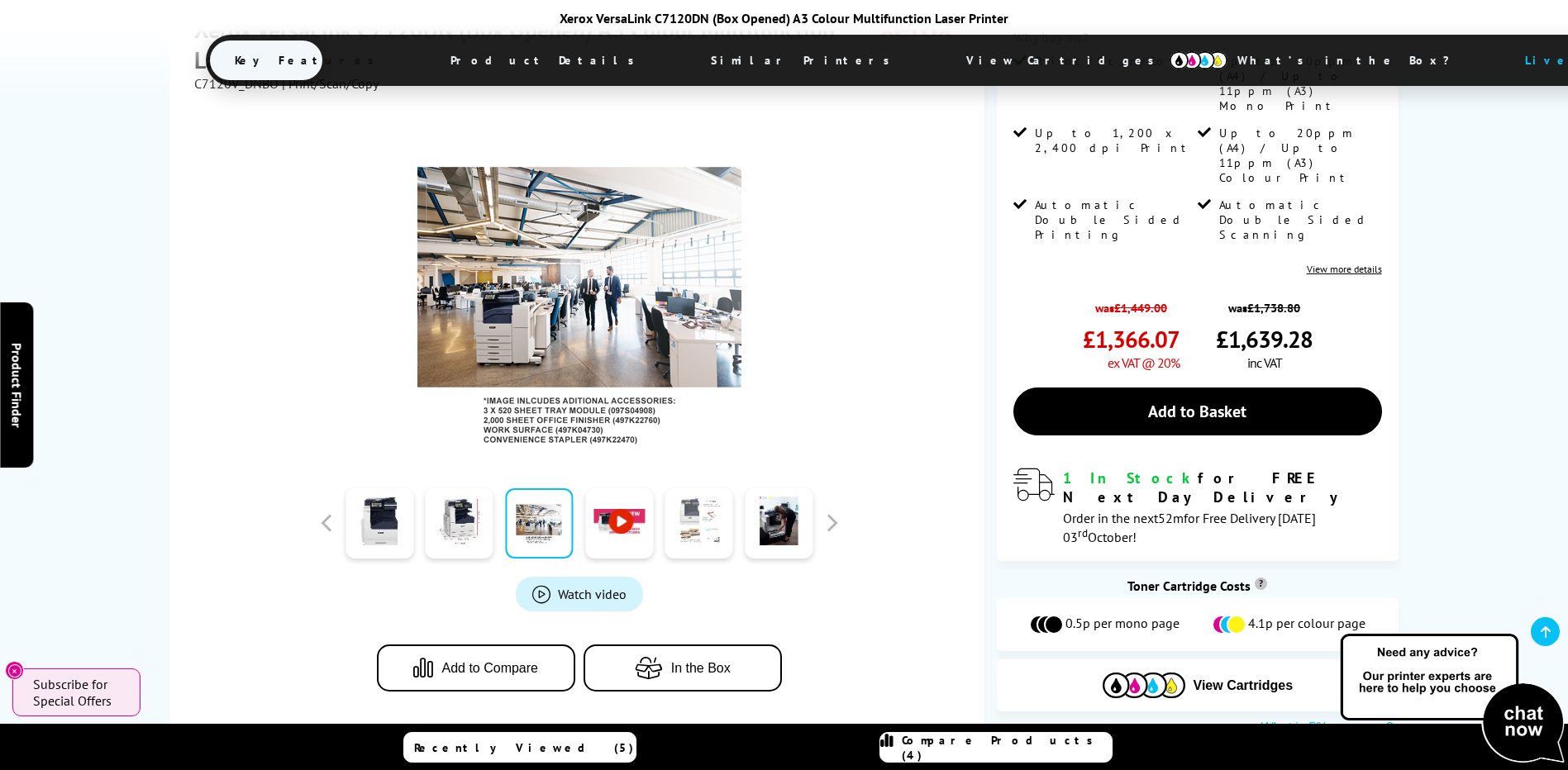
click at [700, 520] on link at bounding box center [699, 524] width 68 height 70
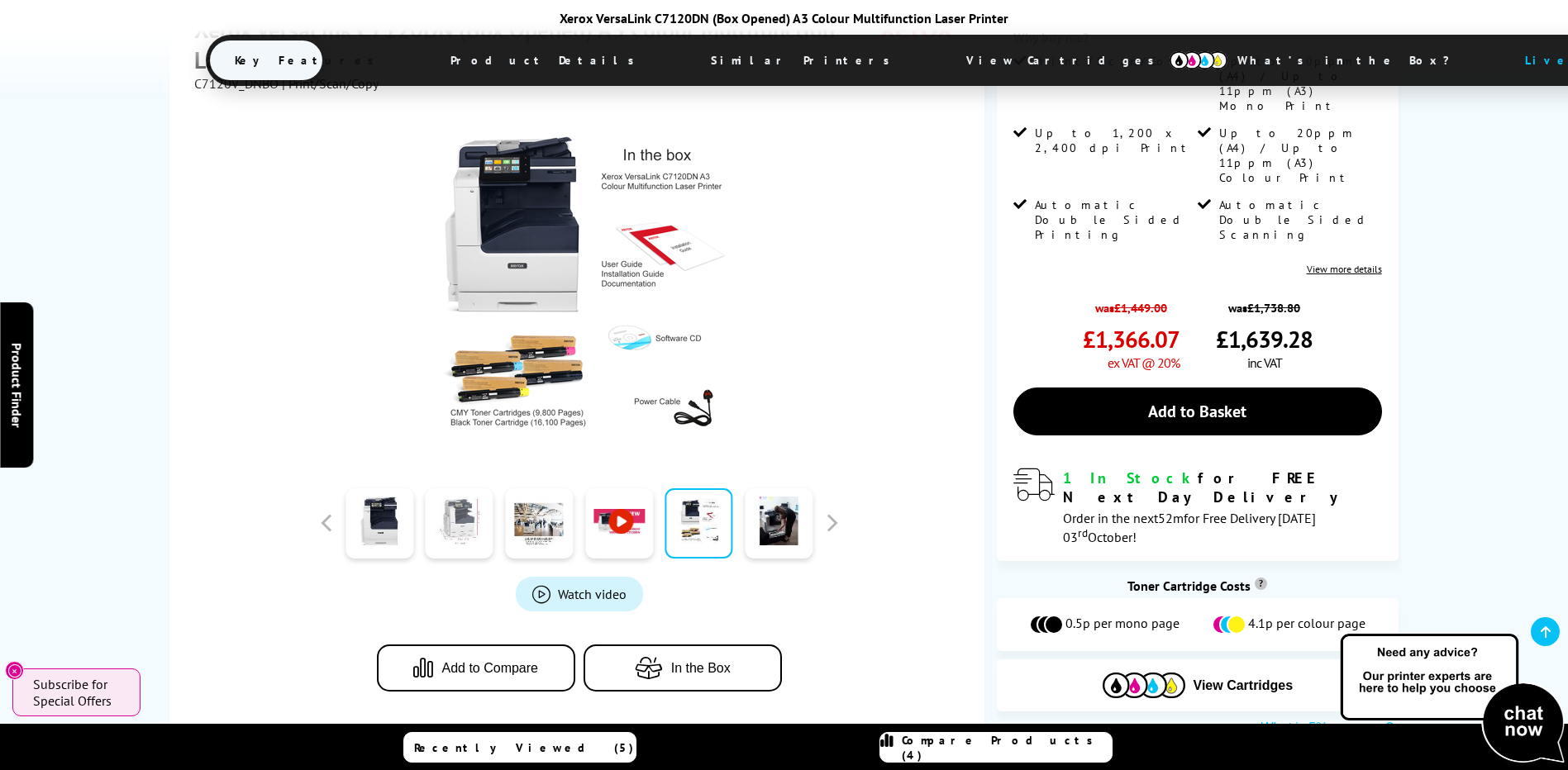
click at [477, 530] on link at bounding box center [459, 524] width 68 height 70
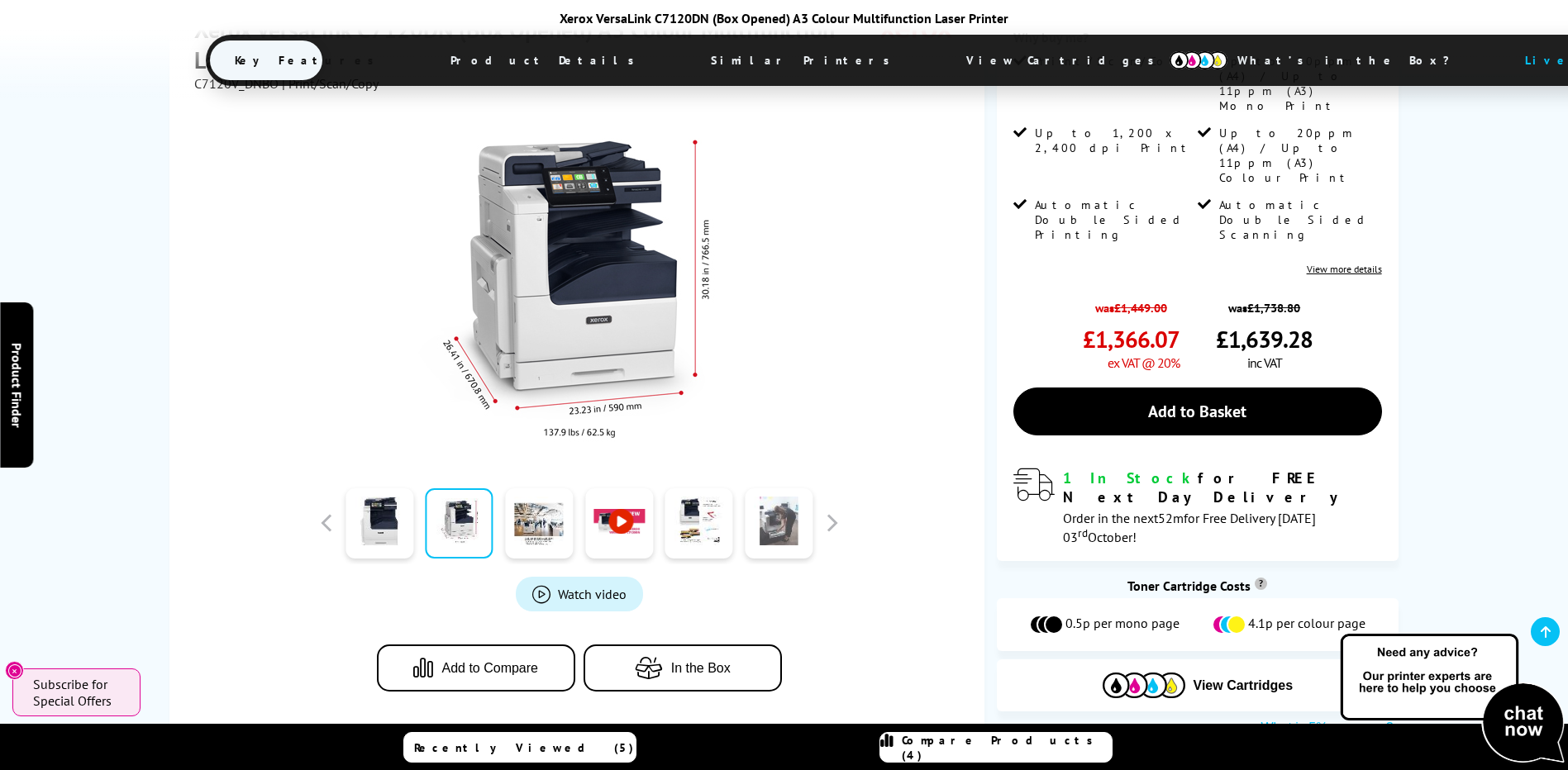
click at [785, 514] on link at bounding box center [778, 524] width 68 height 70
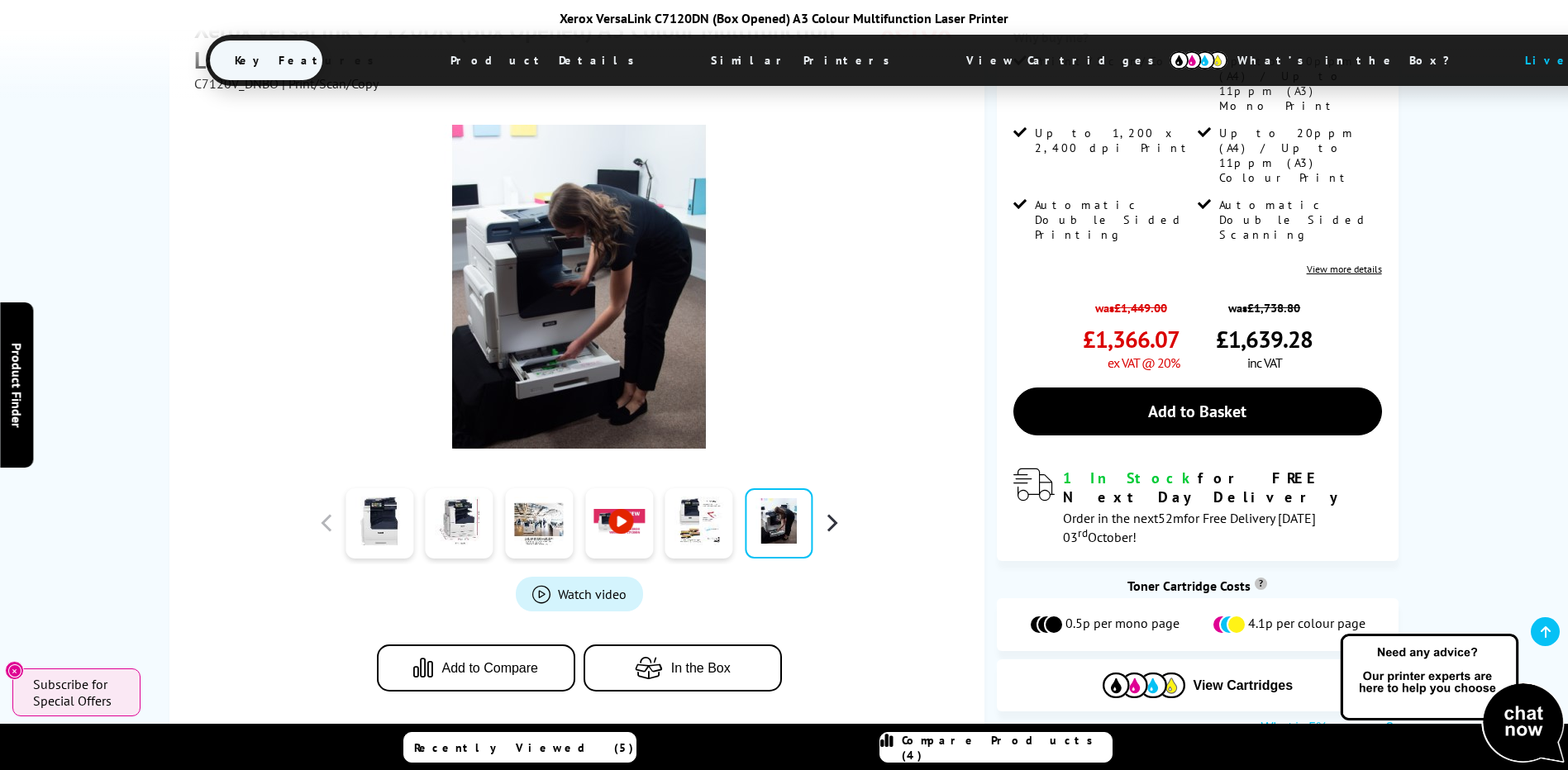
click at [826, 523] on button "button" at bounding box center [831, 523] width 25 height 25
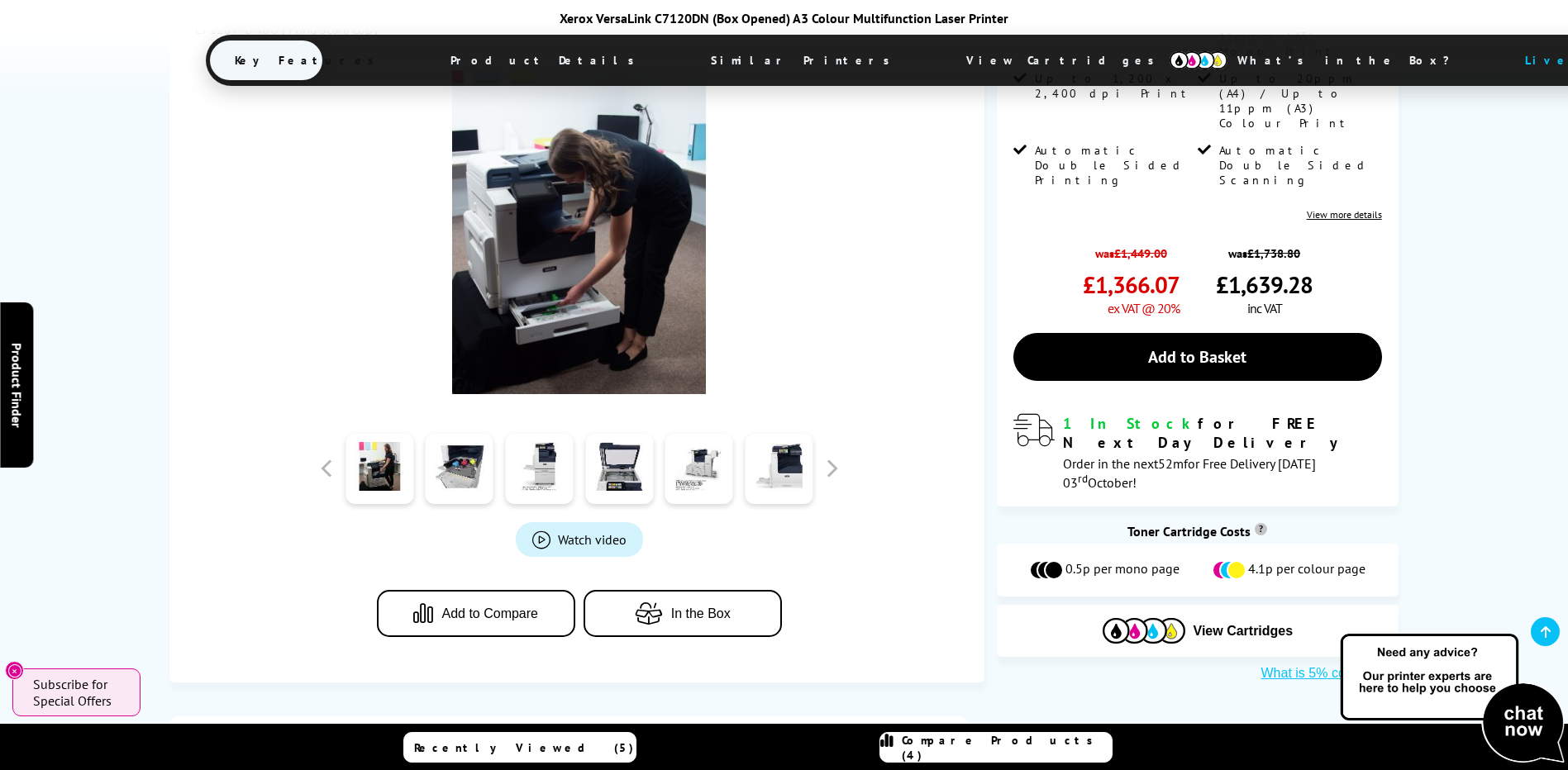
scroll to position [414, 0]
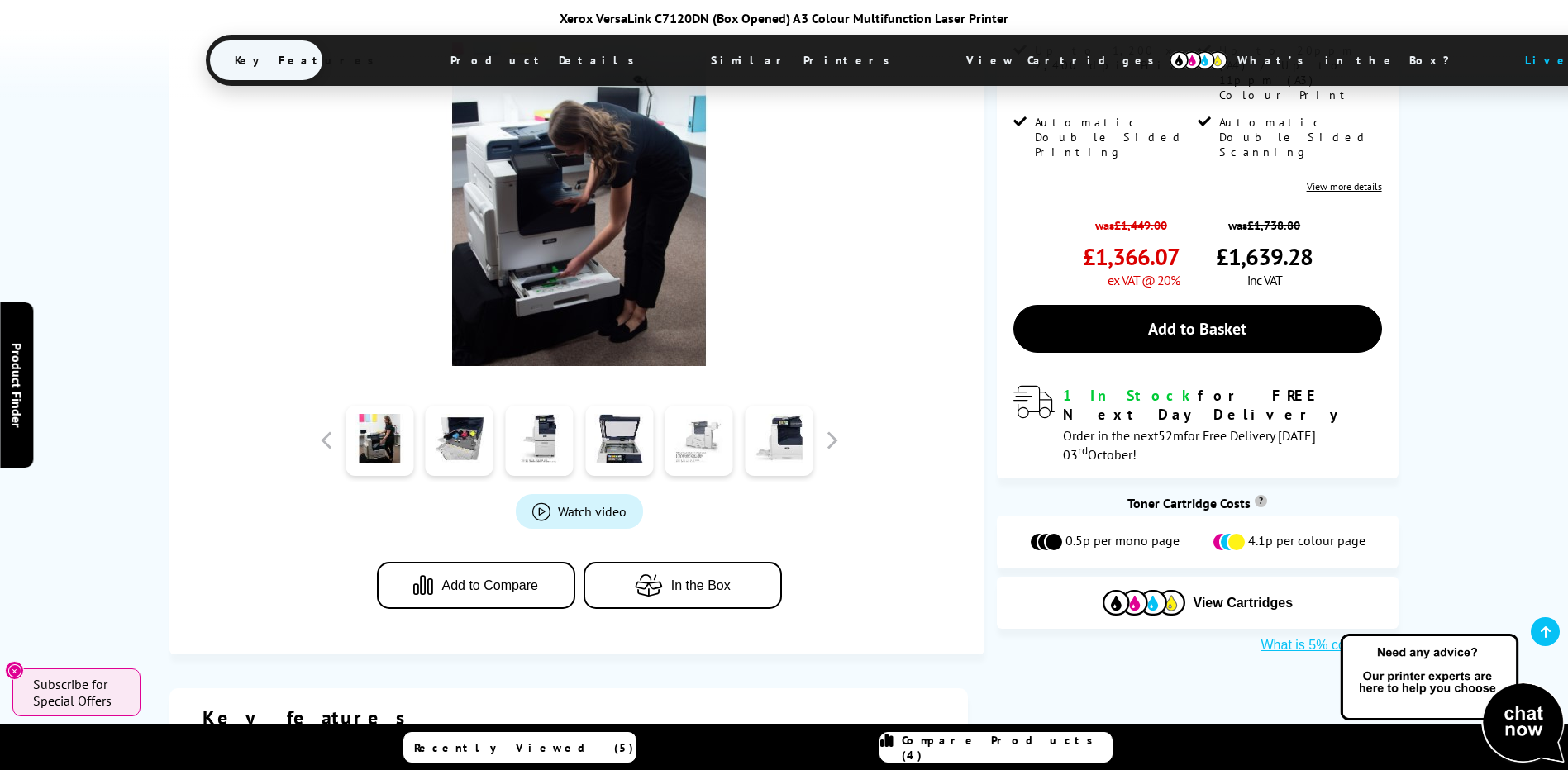
click at [711, 435] on link at bounding box center [699, 441] width 68 height 70
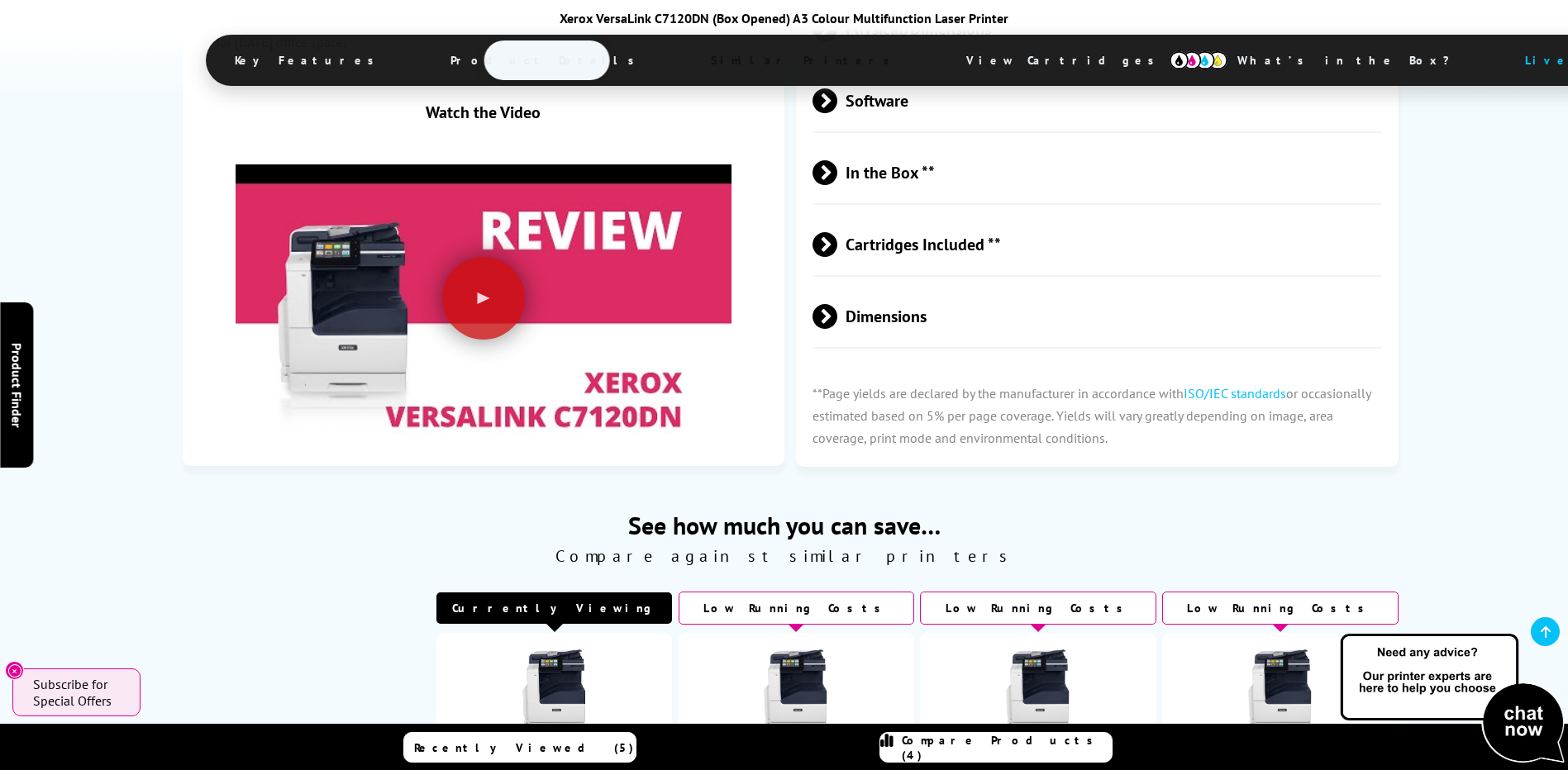
scroll to position [3636, 0]
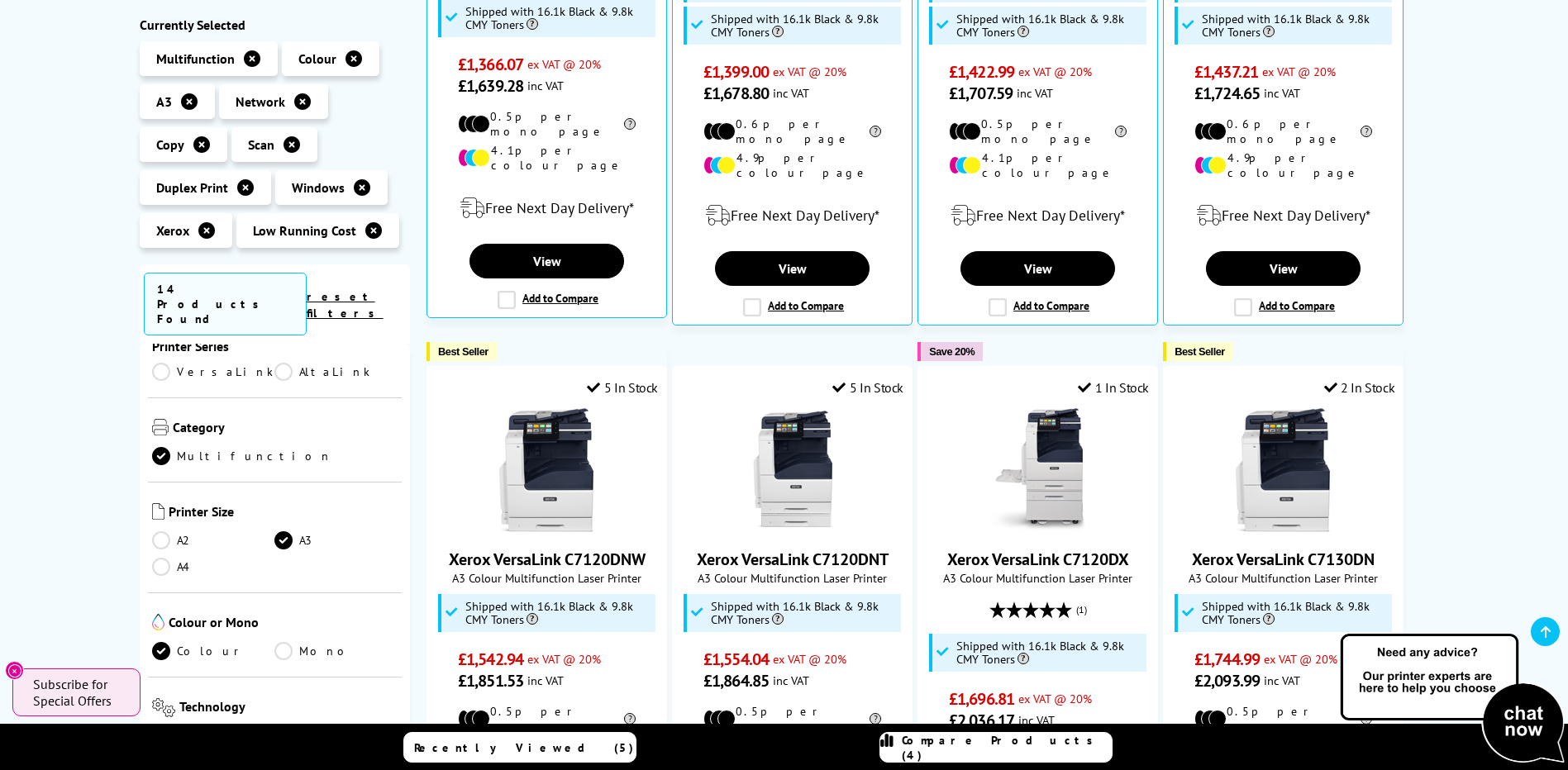
scroll to position [248, 0]
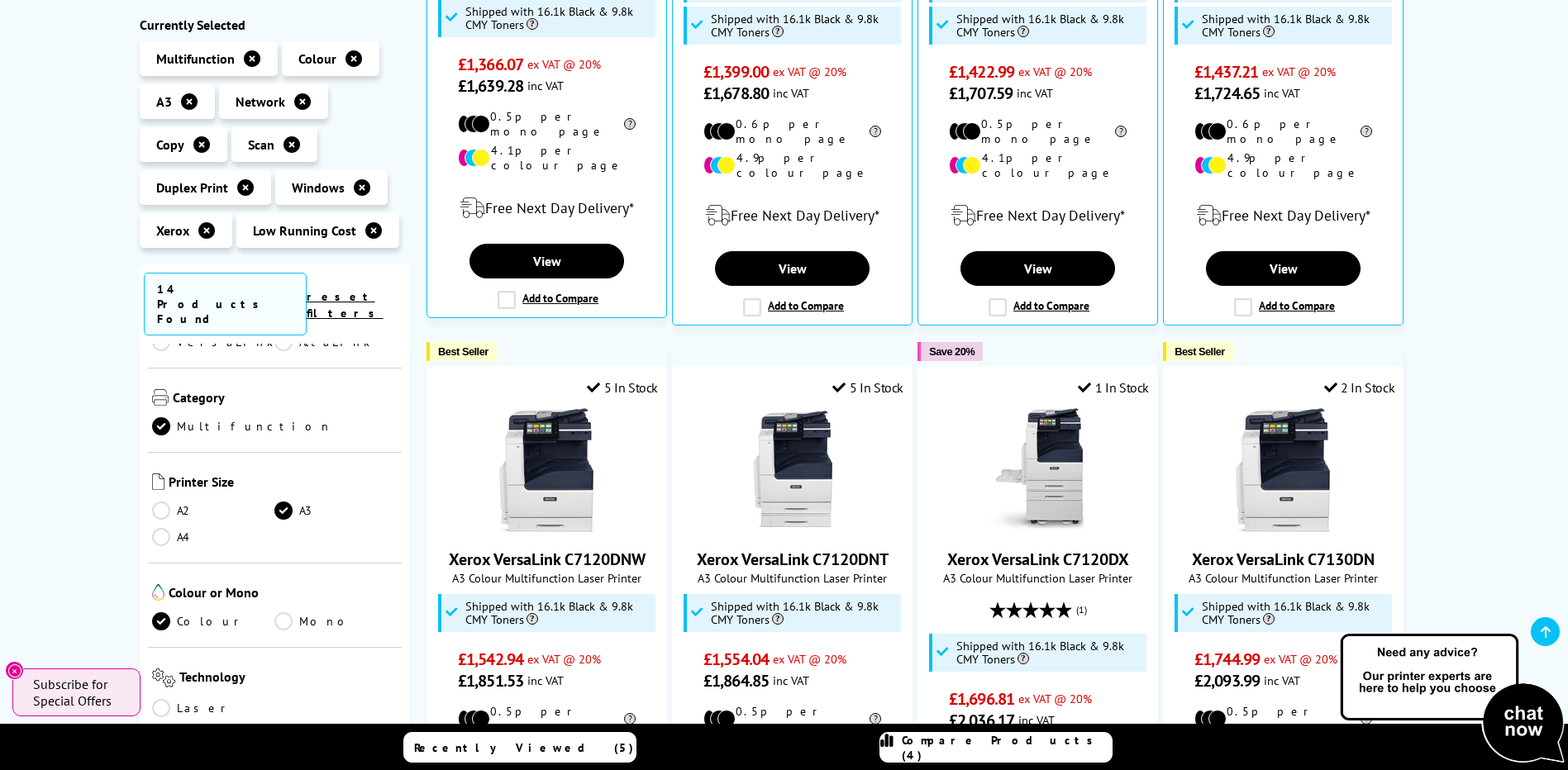
click at [166, 528] on link "A4" at bounding box center [214, 537] width 123 height 18
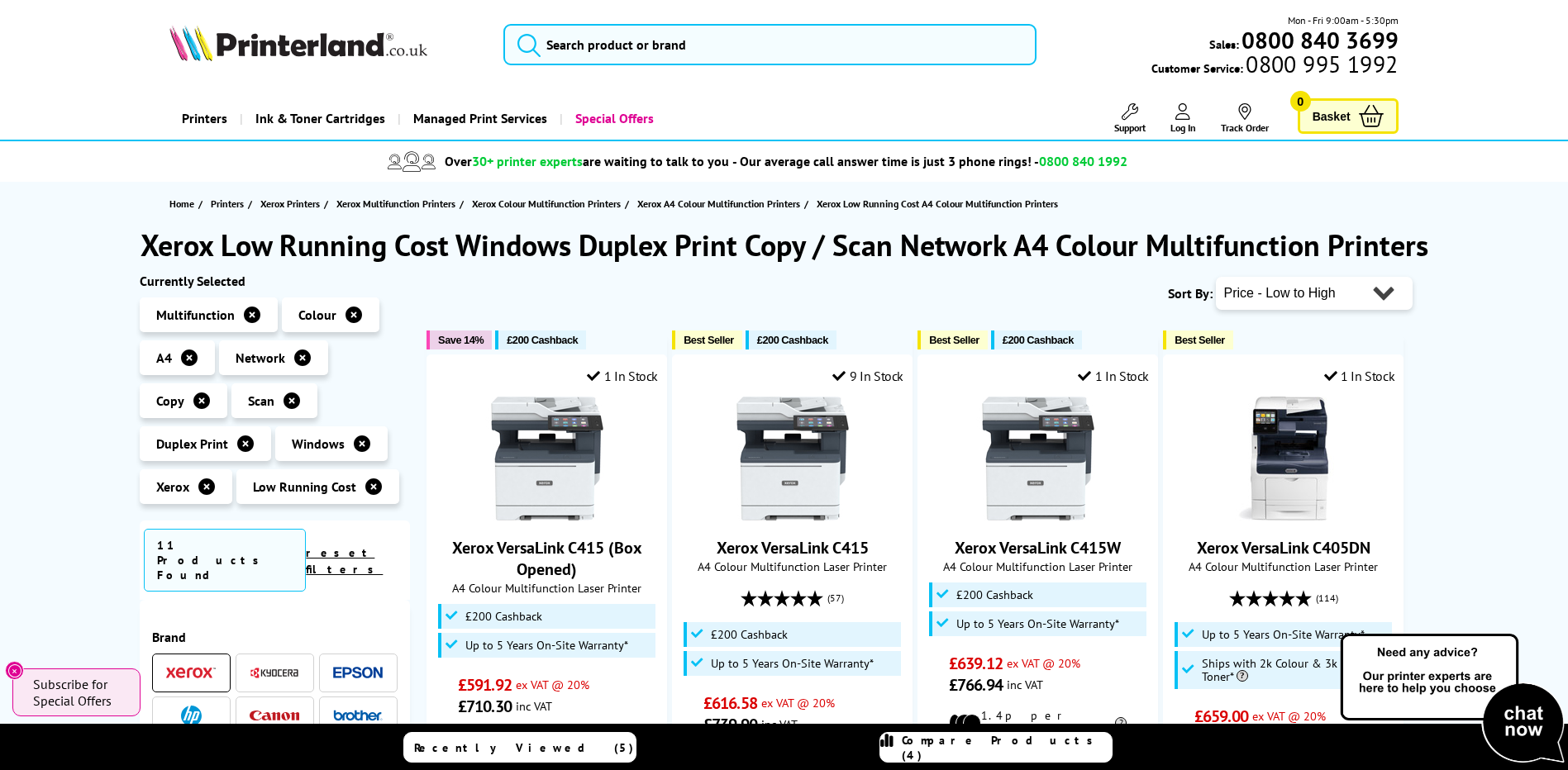
click at [169, 548] on span "11 Products Found" at bounding box center [225, 561] width 163 height 63
click at [1395, 295] on select "Popularity Rating Price - Low to High Price - High to Low Running Costs - Low t…" at bounding box center [1314, 293] width 197 height 33
click at [1216, 277] on select "Popularity Rating Price - Low to High Price - High to Low Running Costs - Low t…" at bounding box center [1314, 293] width 197 height 33
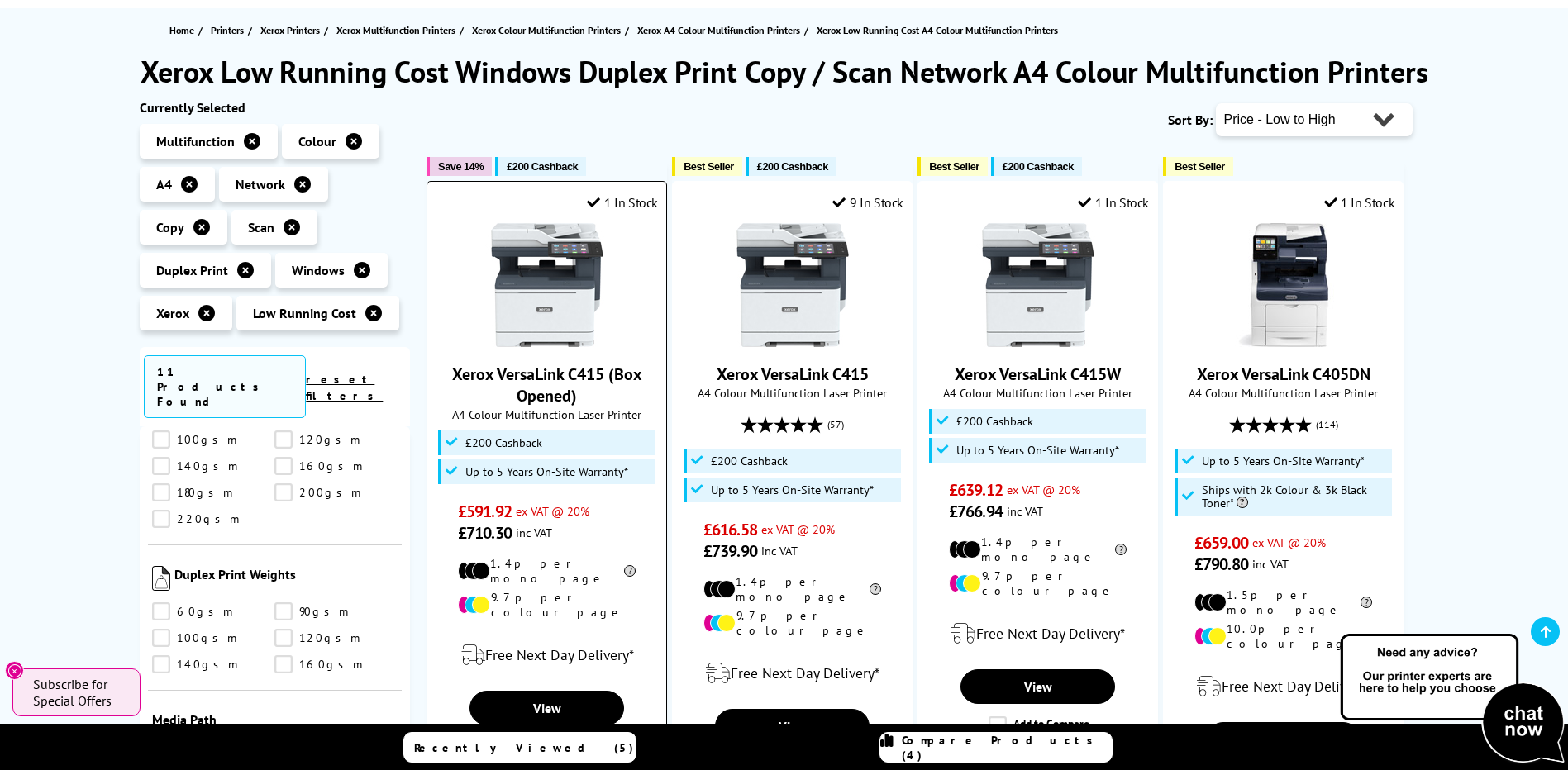
scroll to position [138, 0]
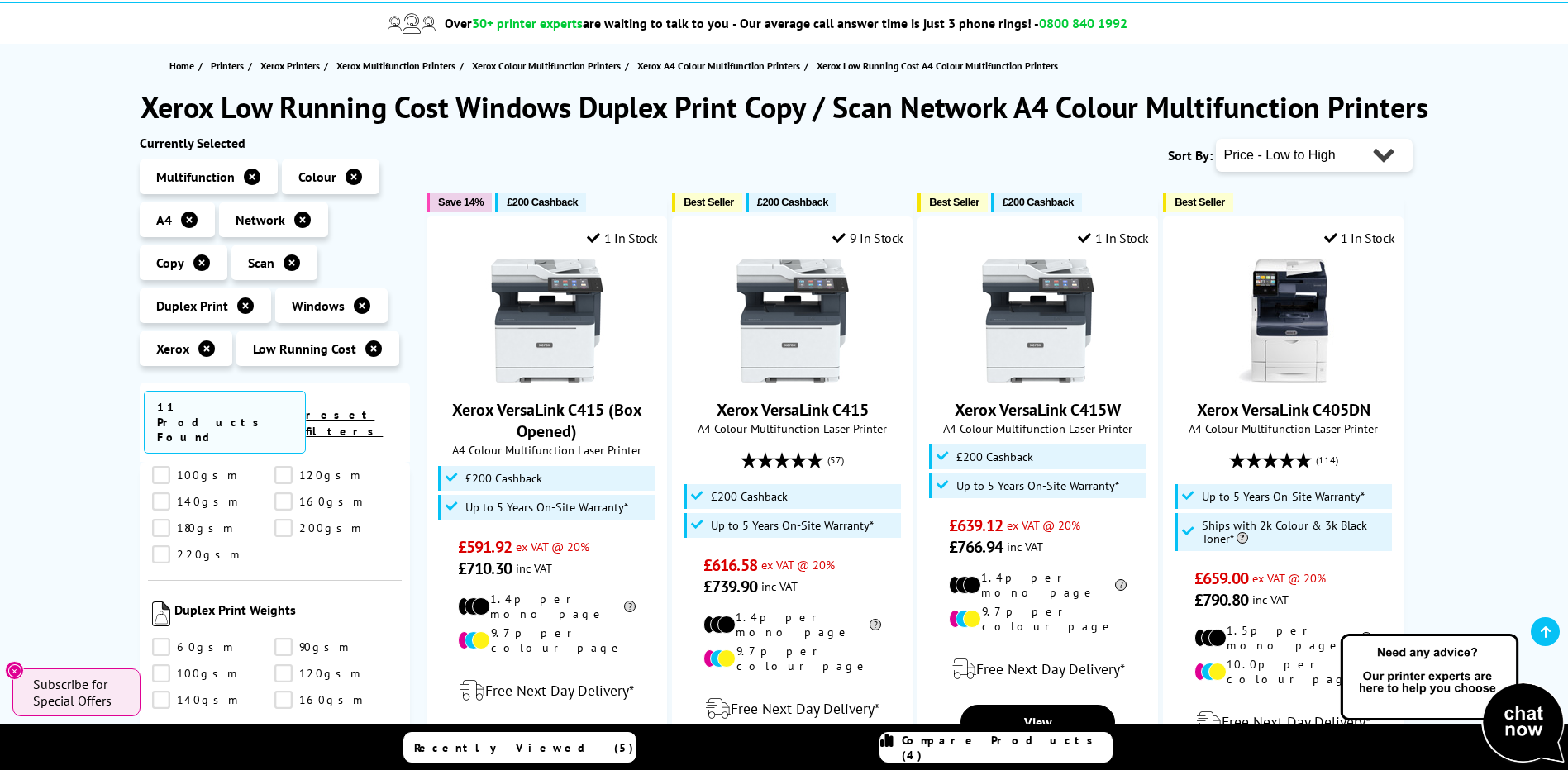
click at [367, 352] on icon at bounding box center [373, 348] width 16 height 16
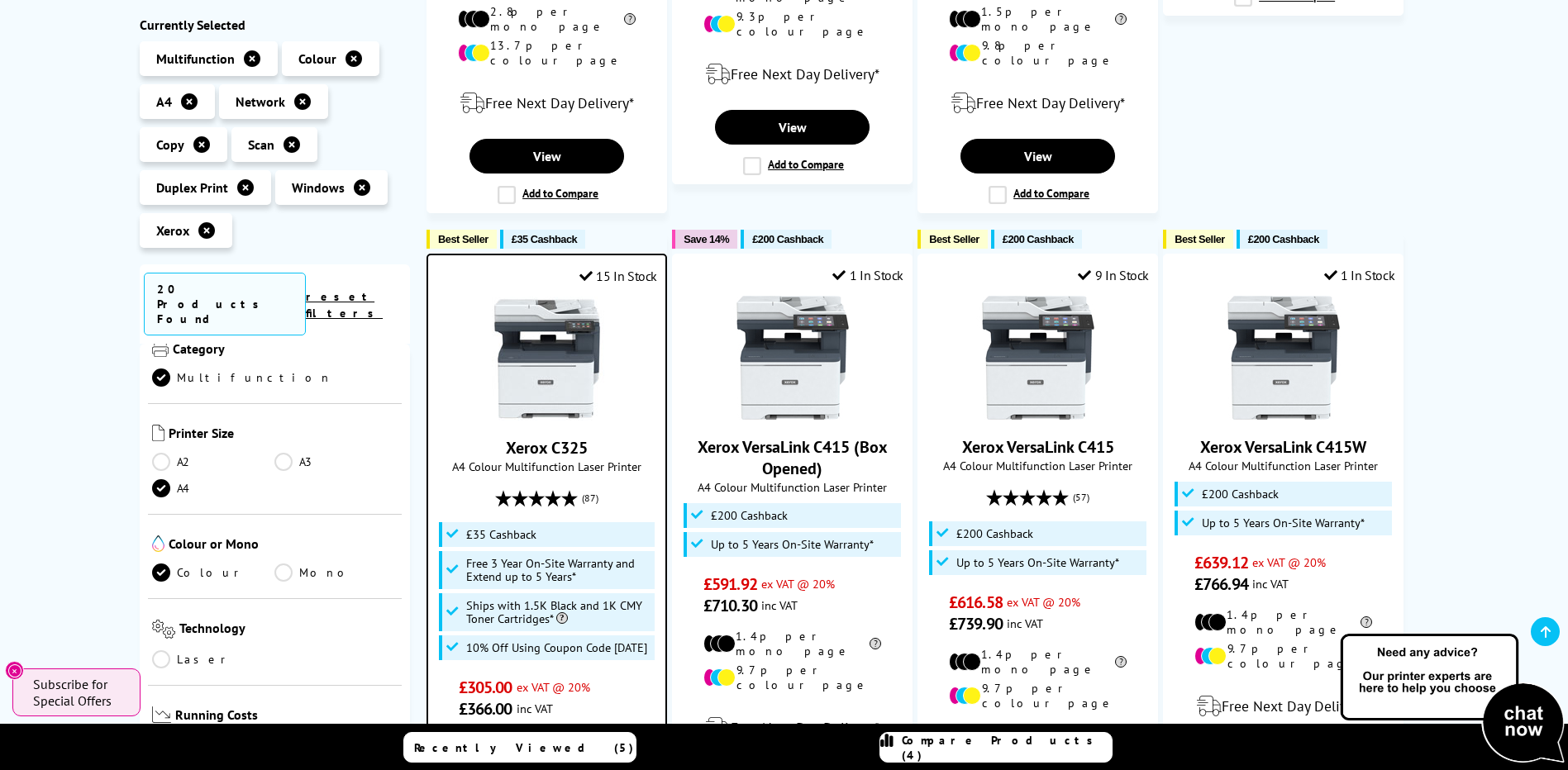
scroll to position [285, 0]
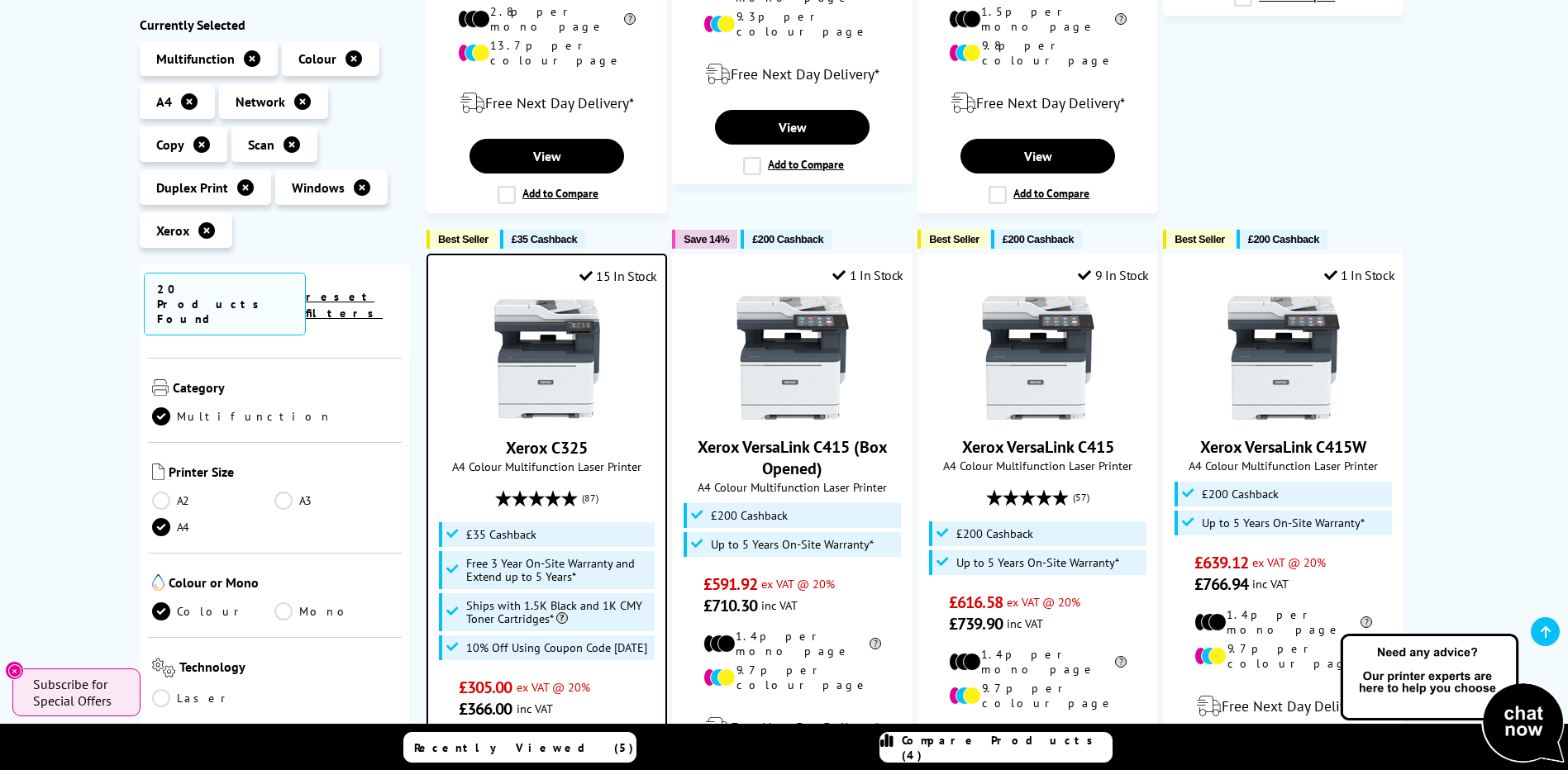
click at [275, 491] on link "A3" at bounding box center [336, 500] width 123 height 18
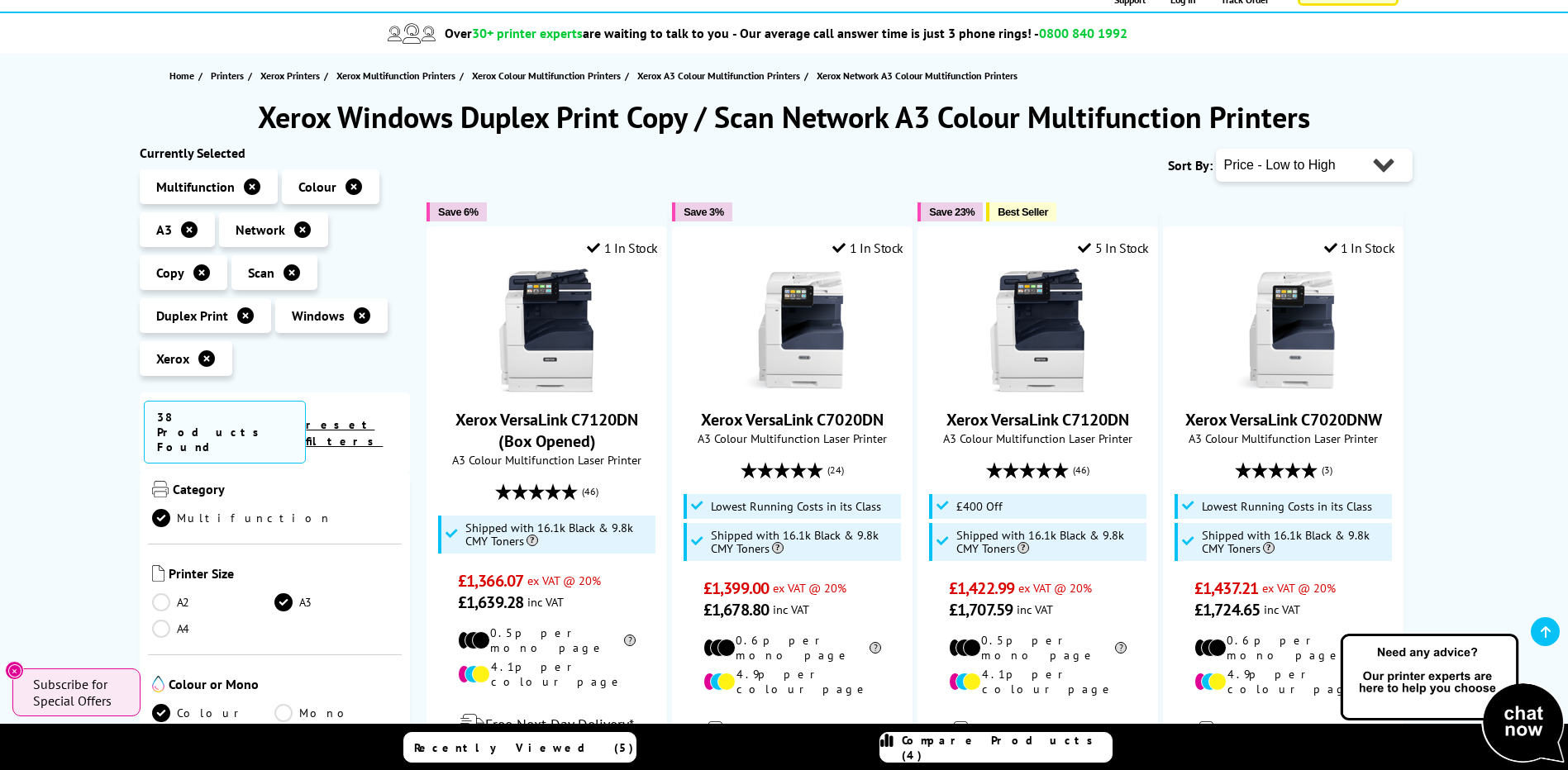
scroll to position [165, 0]
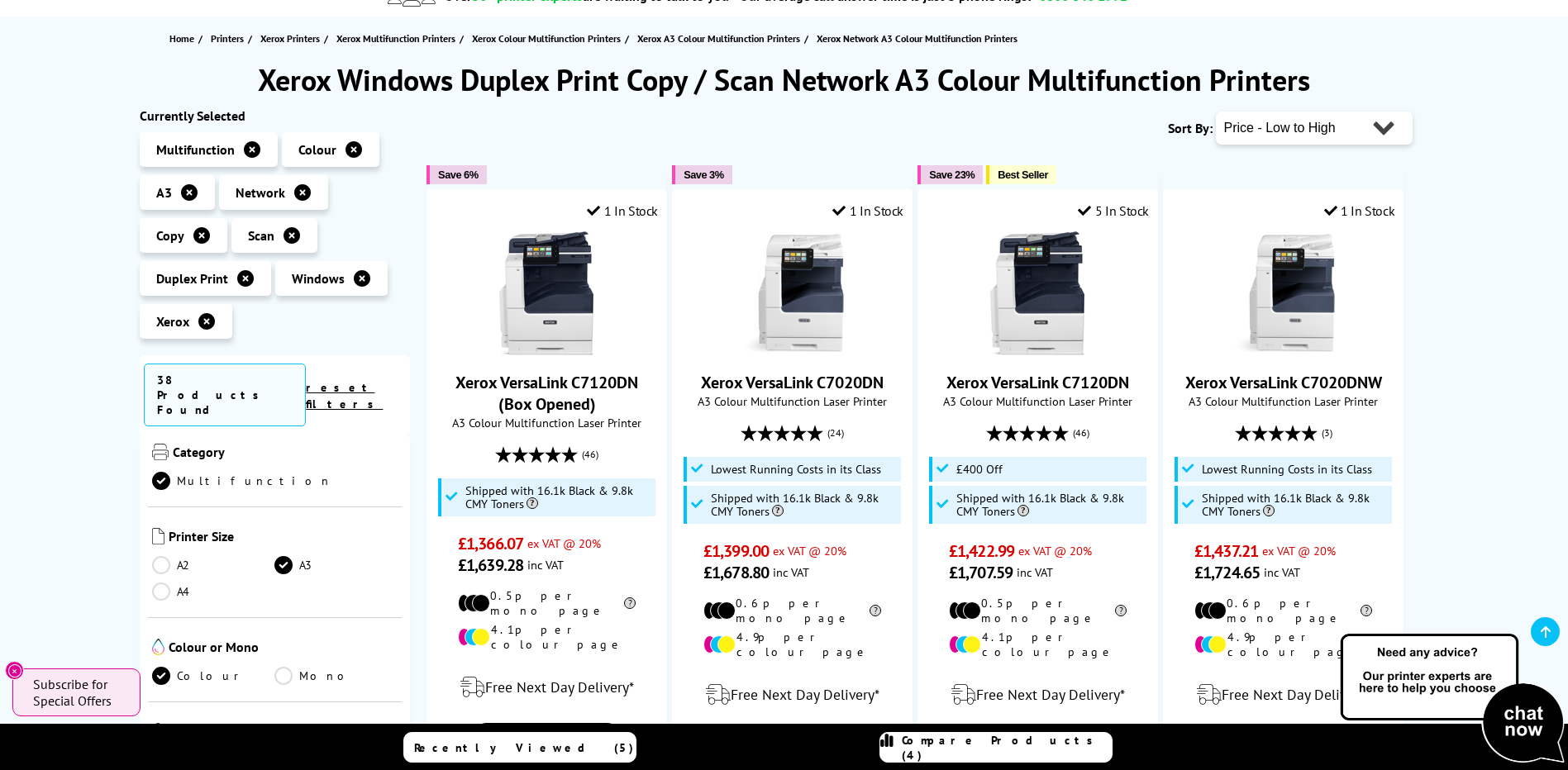
click at [163, 583] on link "A4" at bounding box center [214, 591] width 123 height 18
